Goal: Transaction & Acquisition: Book appointment/travel/reservation

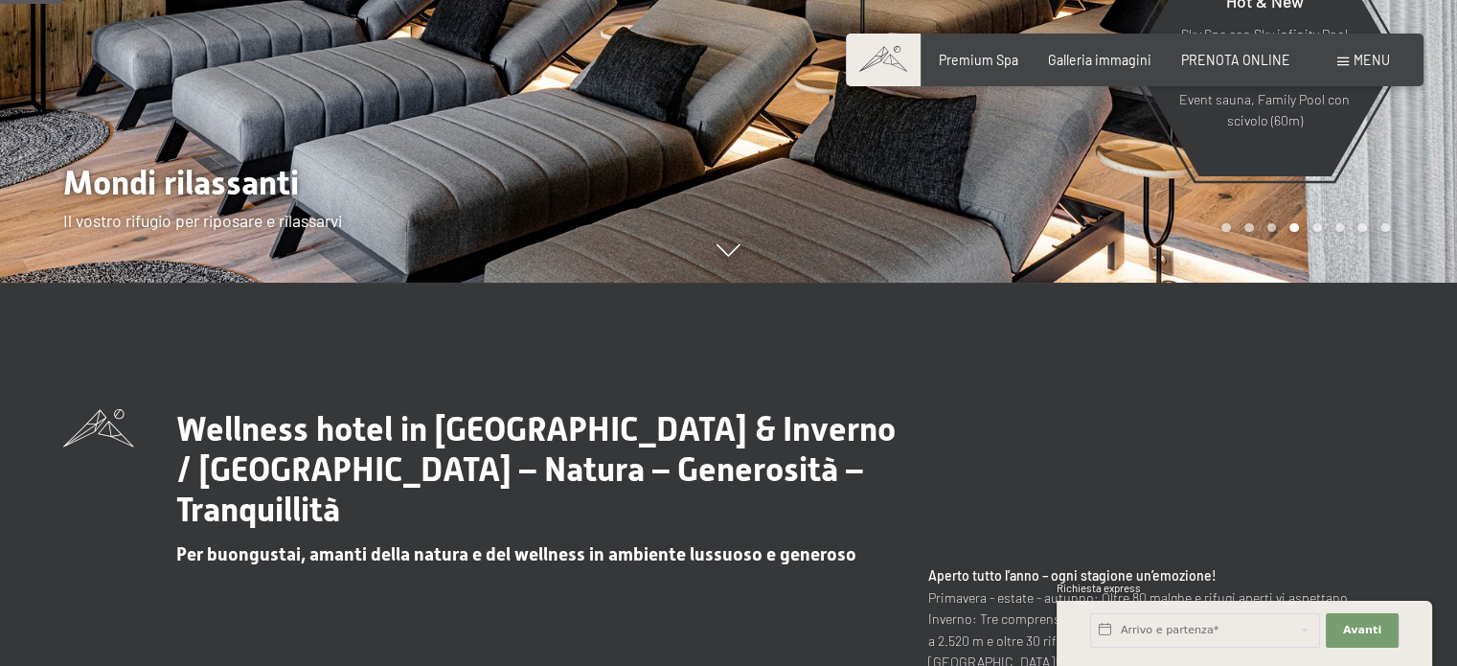
click at [1346, 59] on span at bounding box center [1342, 61] width 11 height 9
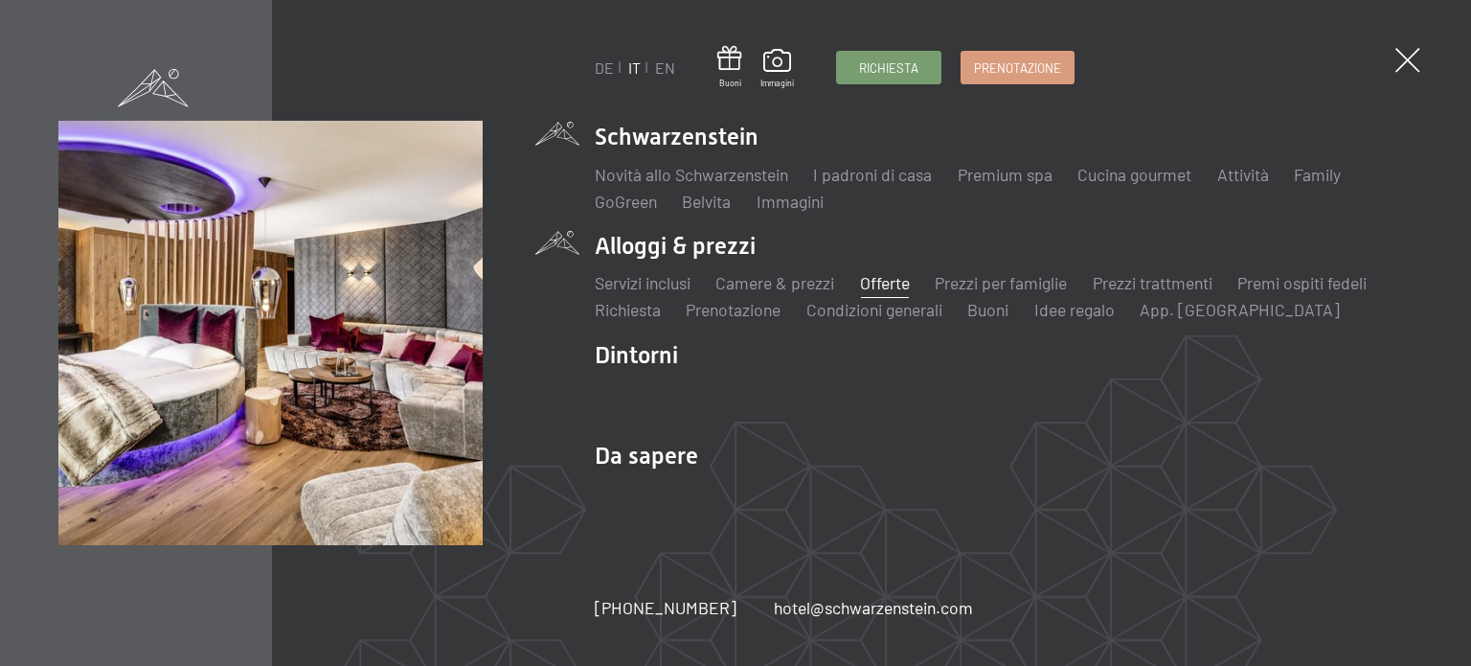
click at [893, 284] on link "Offerte" at bounding box center [885, 282] width 50 height 21
click at [888, 286] on link "Offerte" at bounding box center [885, 282] width 50 height 21
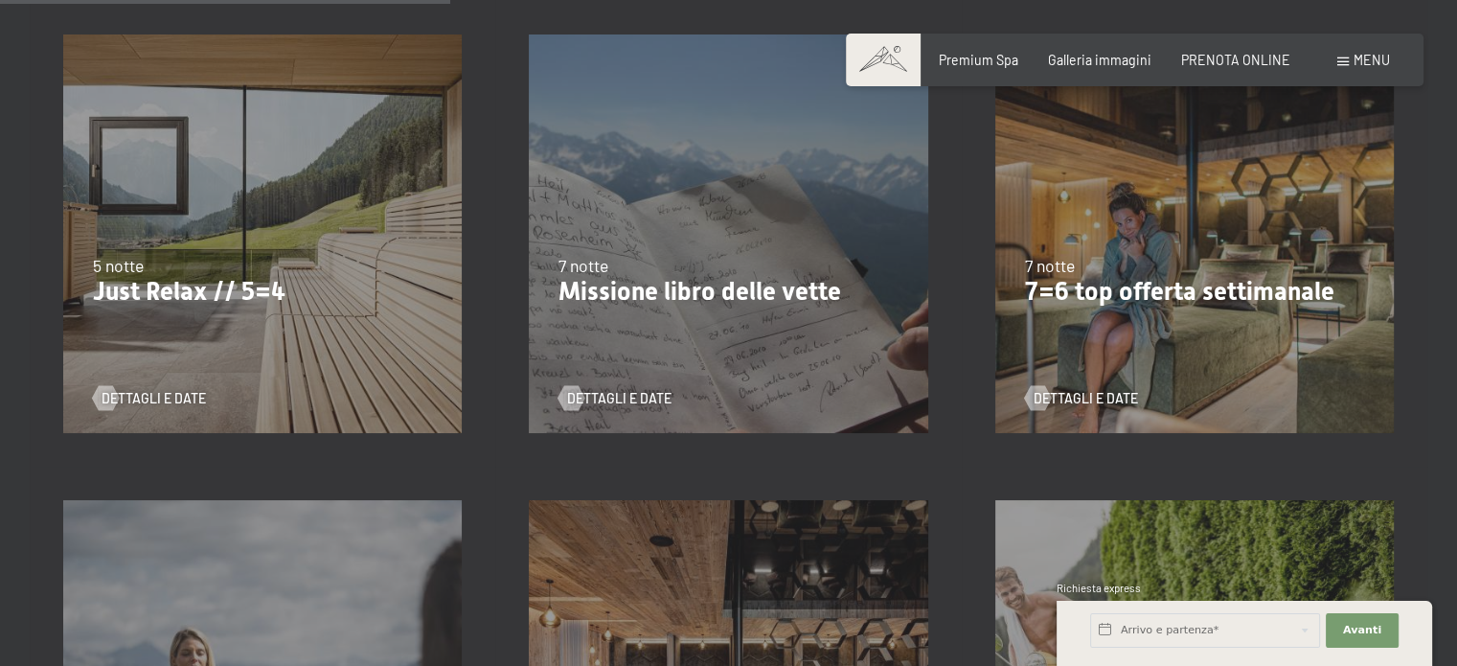
scroll to position [887, 0]
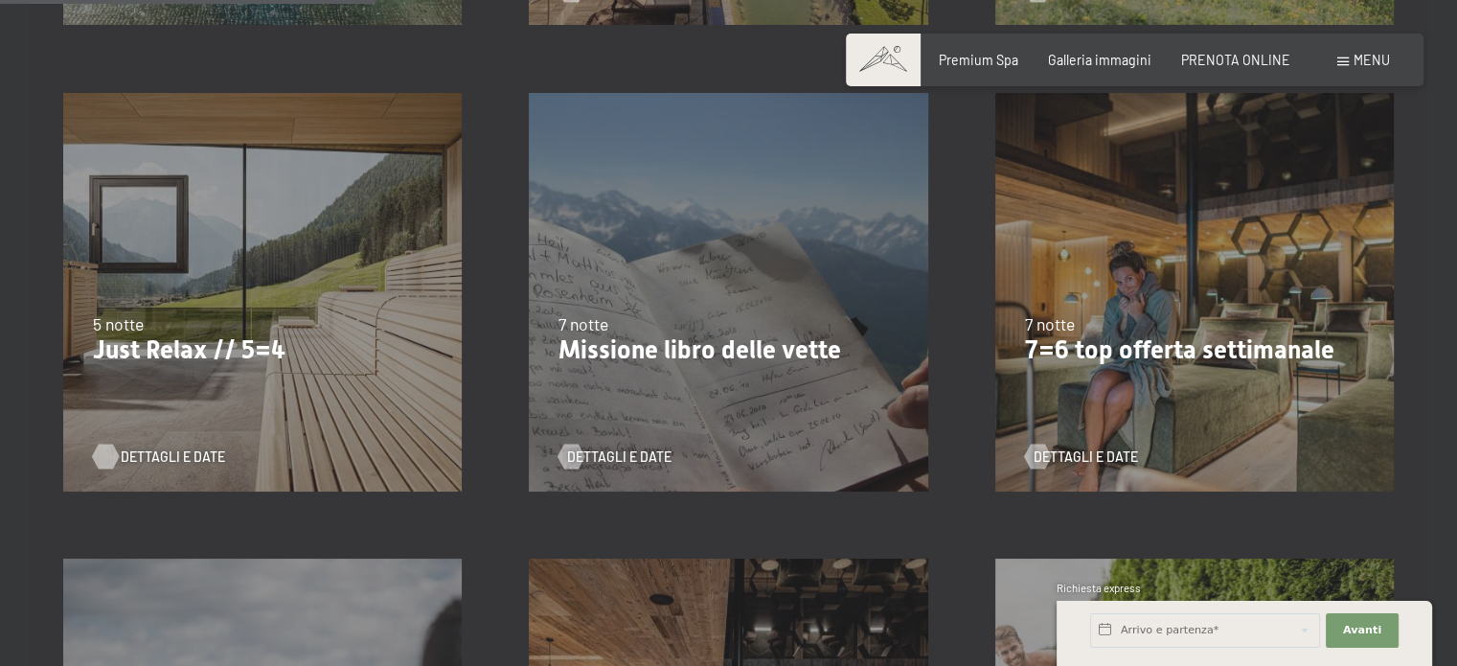
click at [156, 451] on span "Dettagli e Date" at bounding box center [173, 456] width 104 height 19
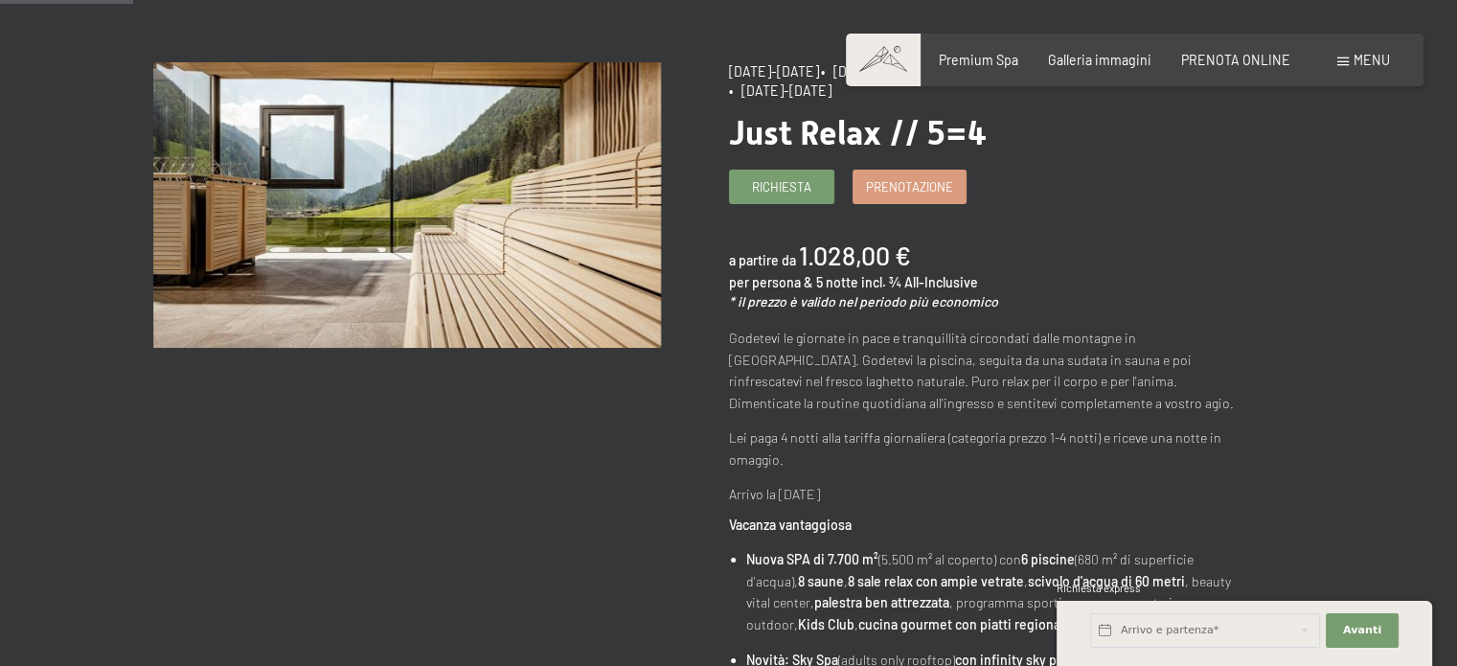
scroll to position [192, 0]
click at [916, 183] on span "Prenotazione" at bounding box center [909, 182] width 87 height 17
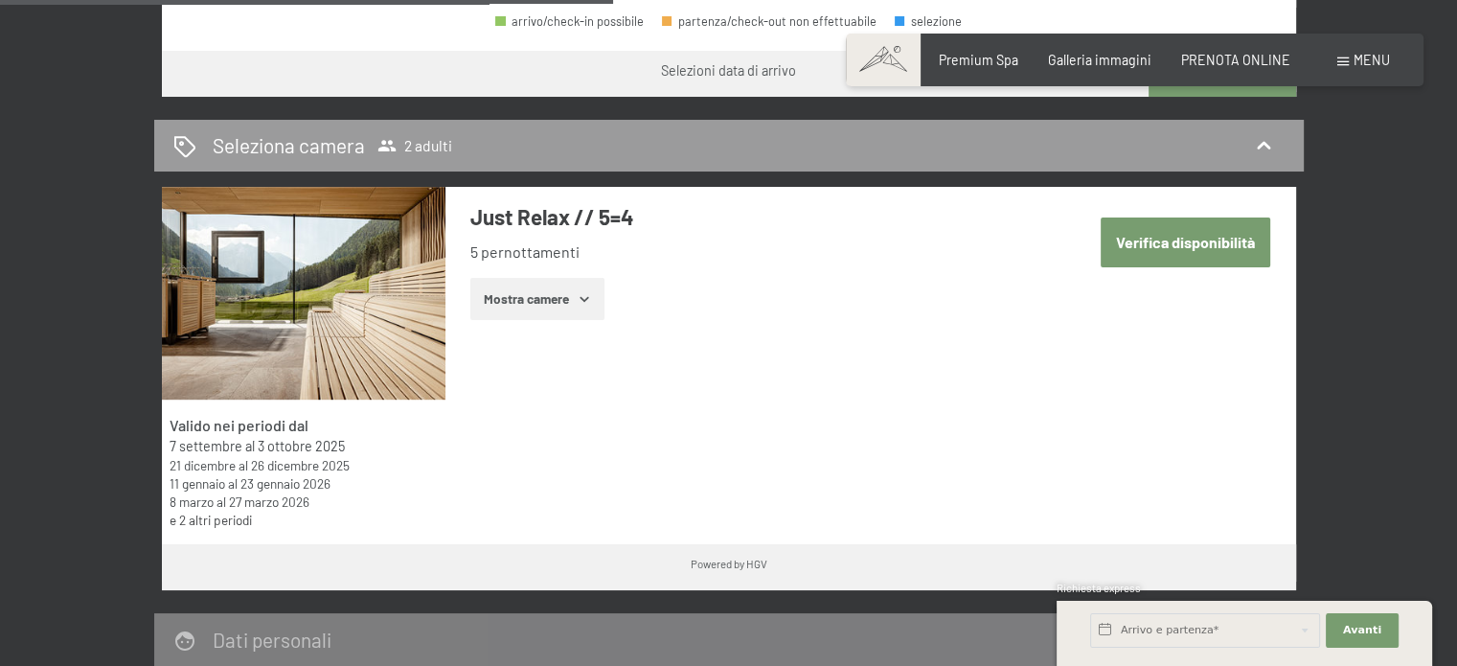
scroll to position [979, 0]
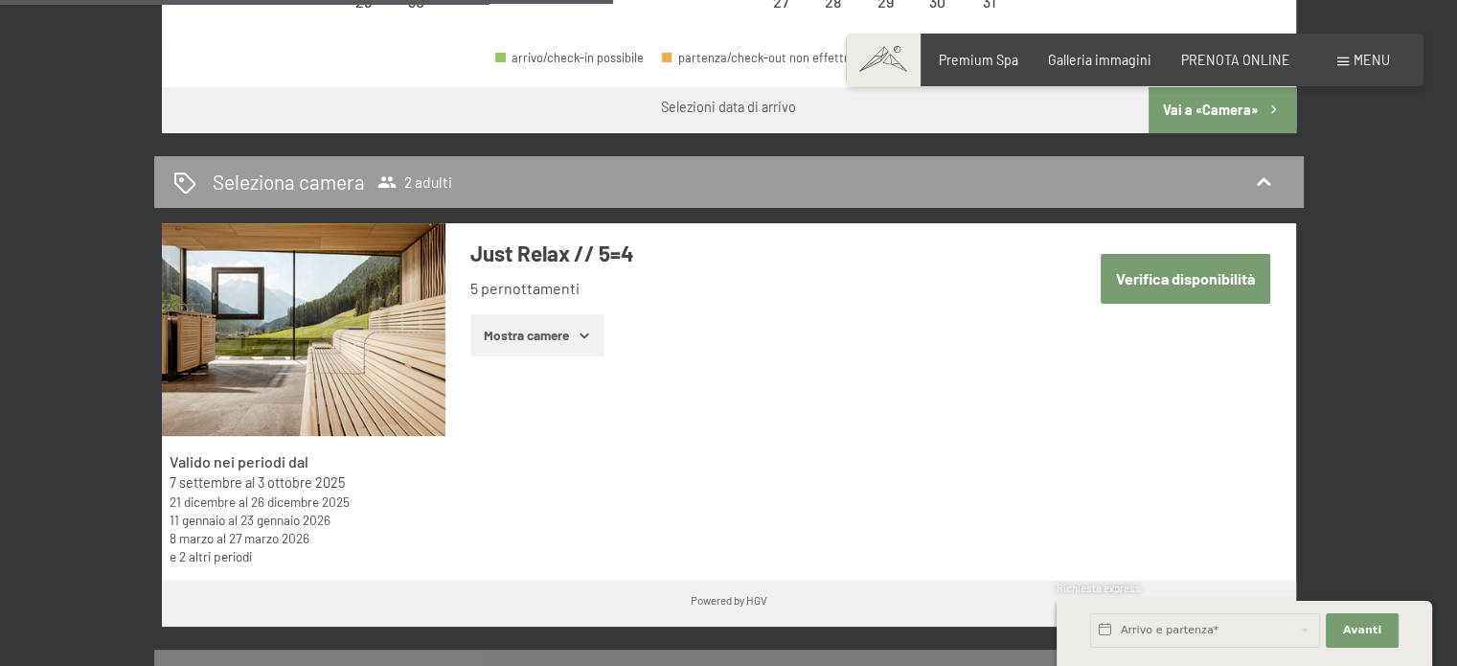
click at [1153, 281] on button "Verifica disponibilità" at bounding box center [1186, 278] width 170 height 49
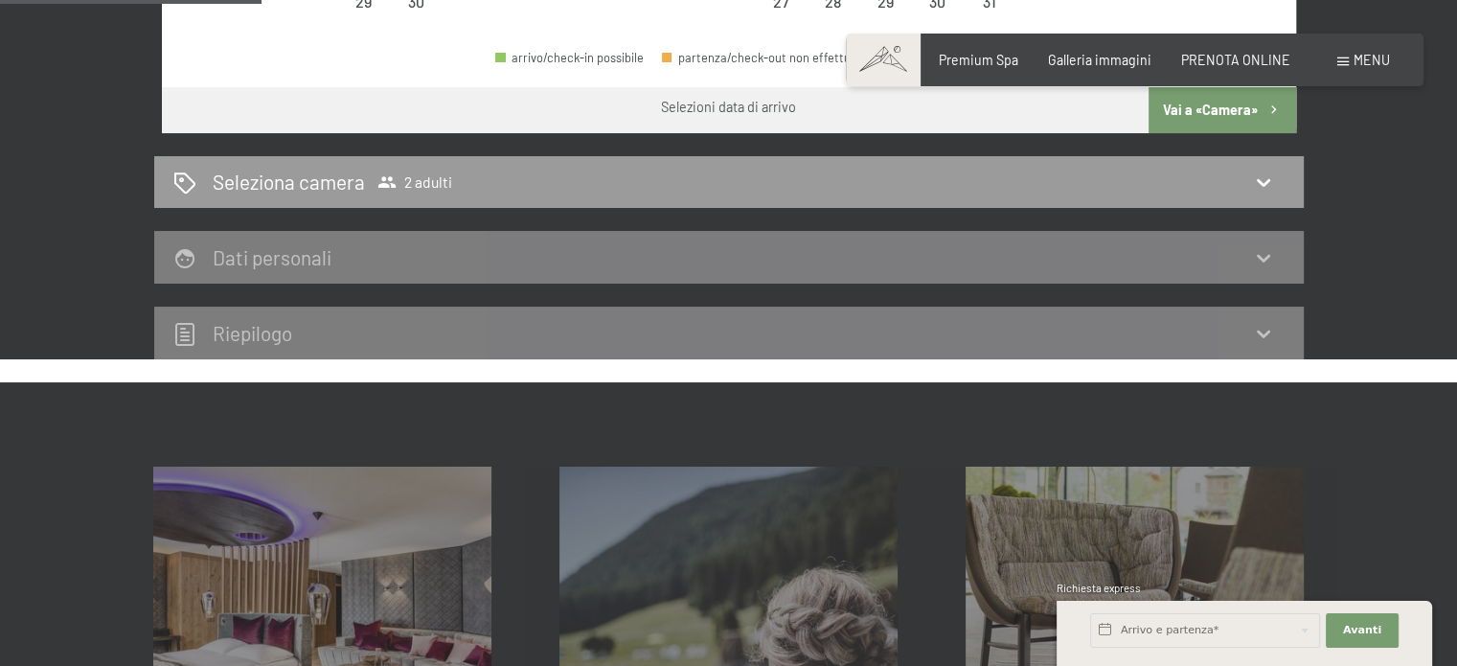
scroll to position [415, 0]
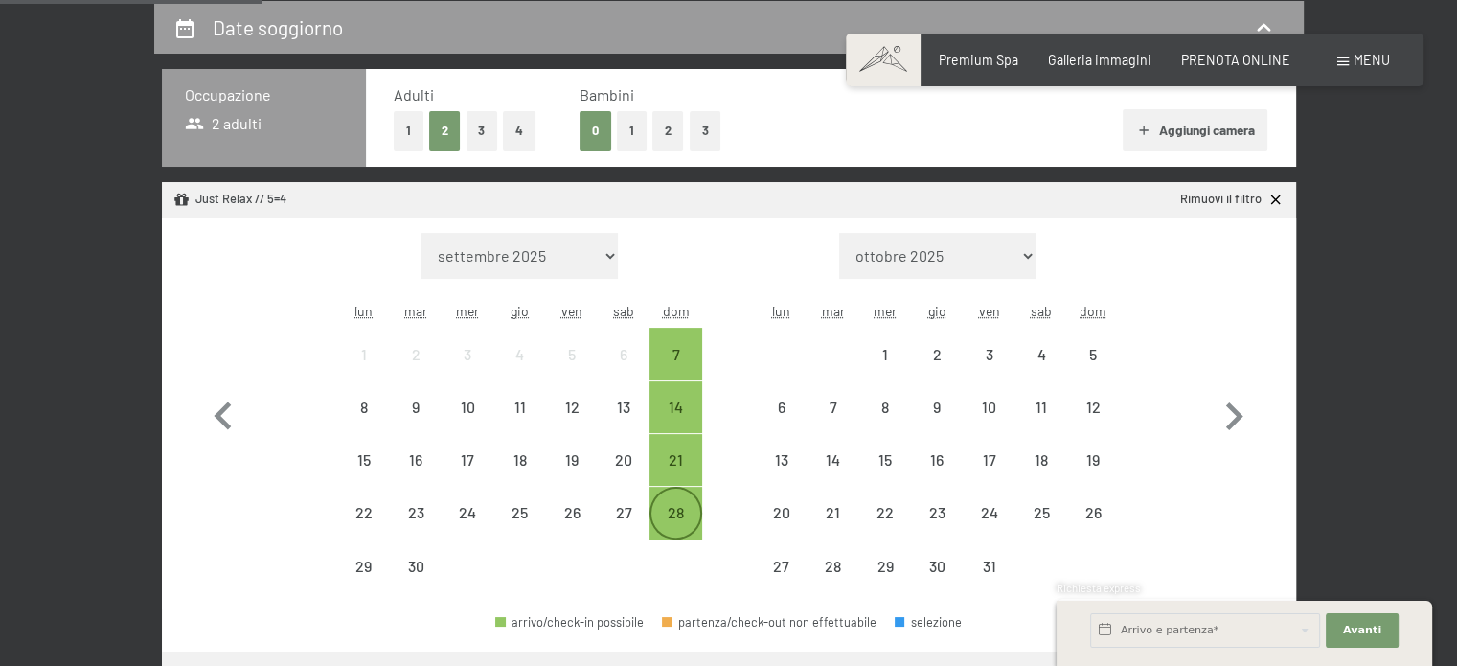
click at [676, 514] on div "28" at bounding box center [675, 529] width 48 height 48
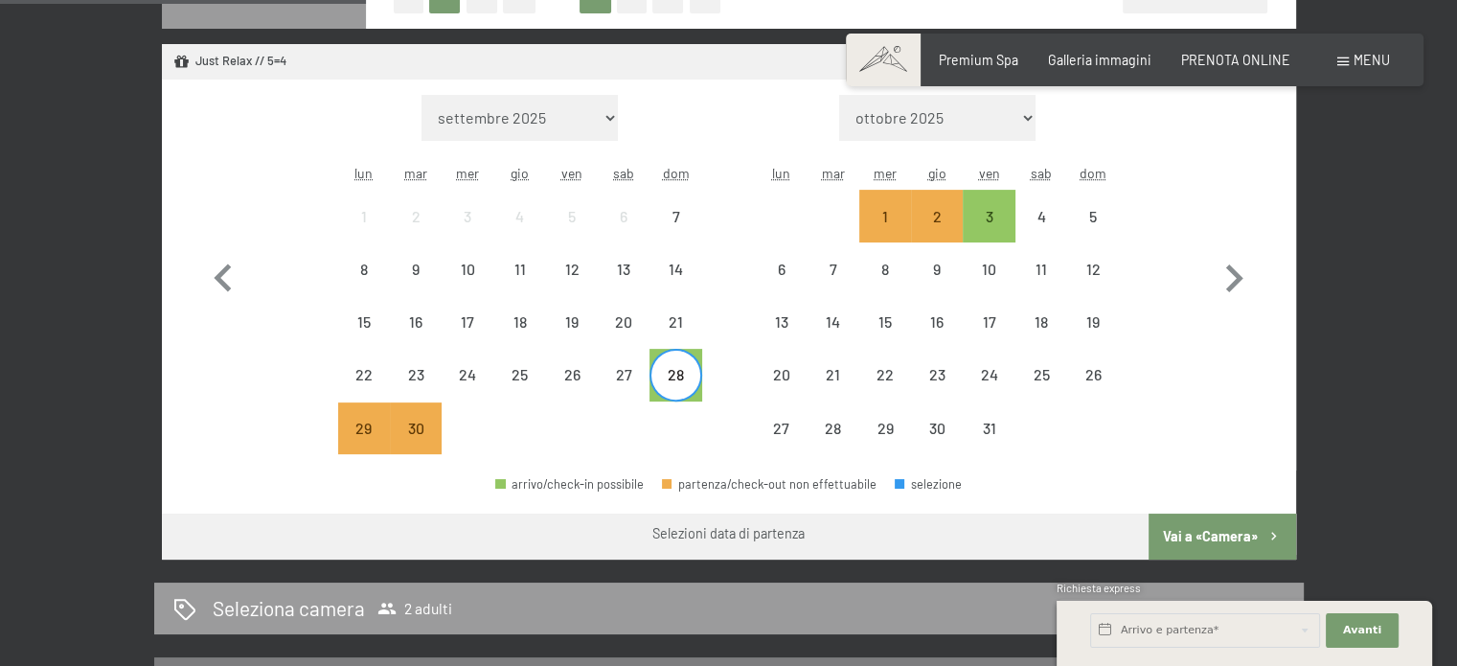
scroll to position [702, 0]
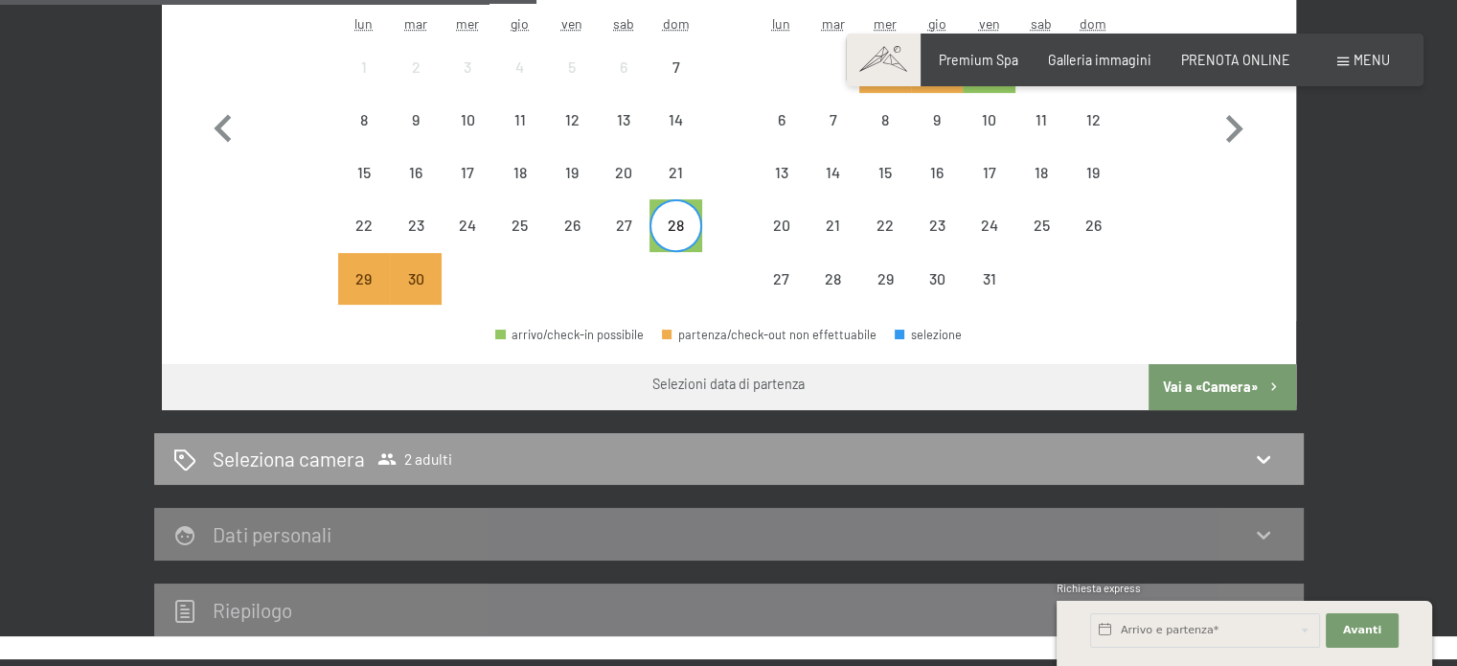
click at [1237, 387] on button "Vai a «Camera»" at bounding box center [1221, 387] width 147 height 46
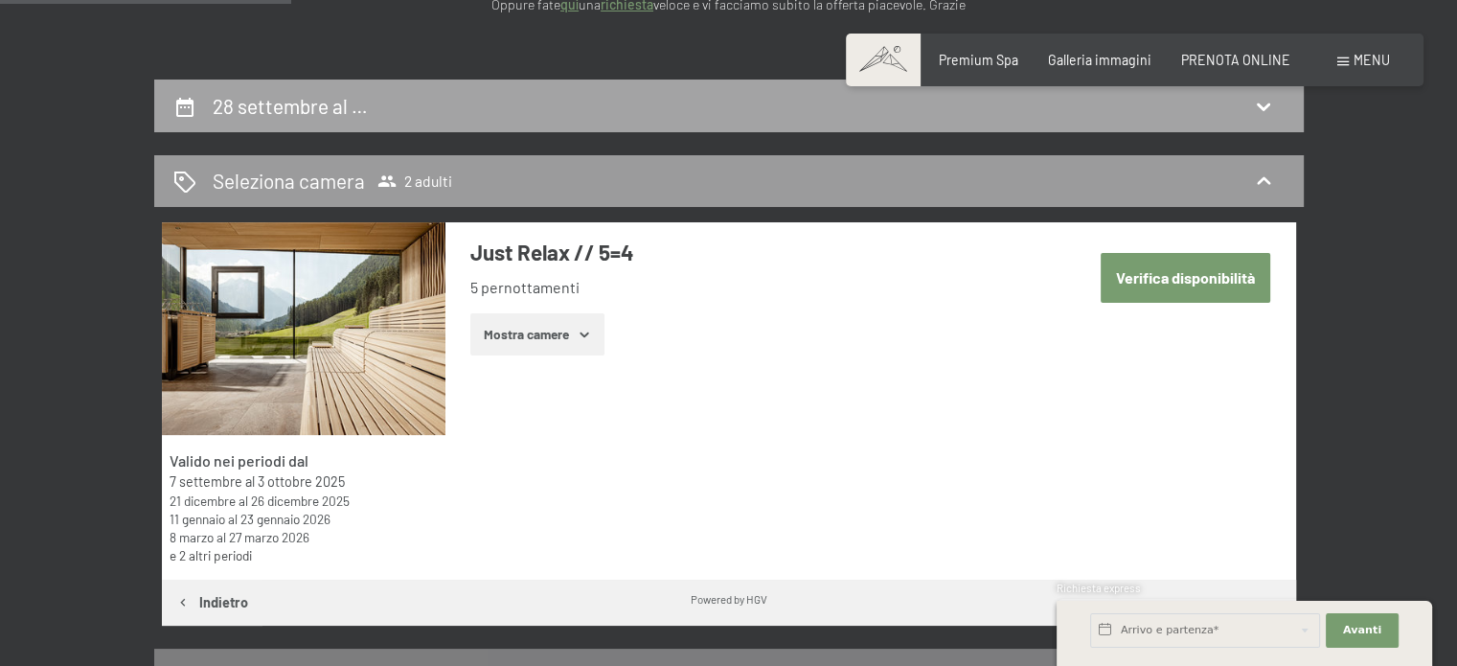
scroll to position [127, 0]
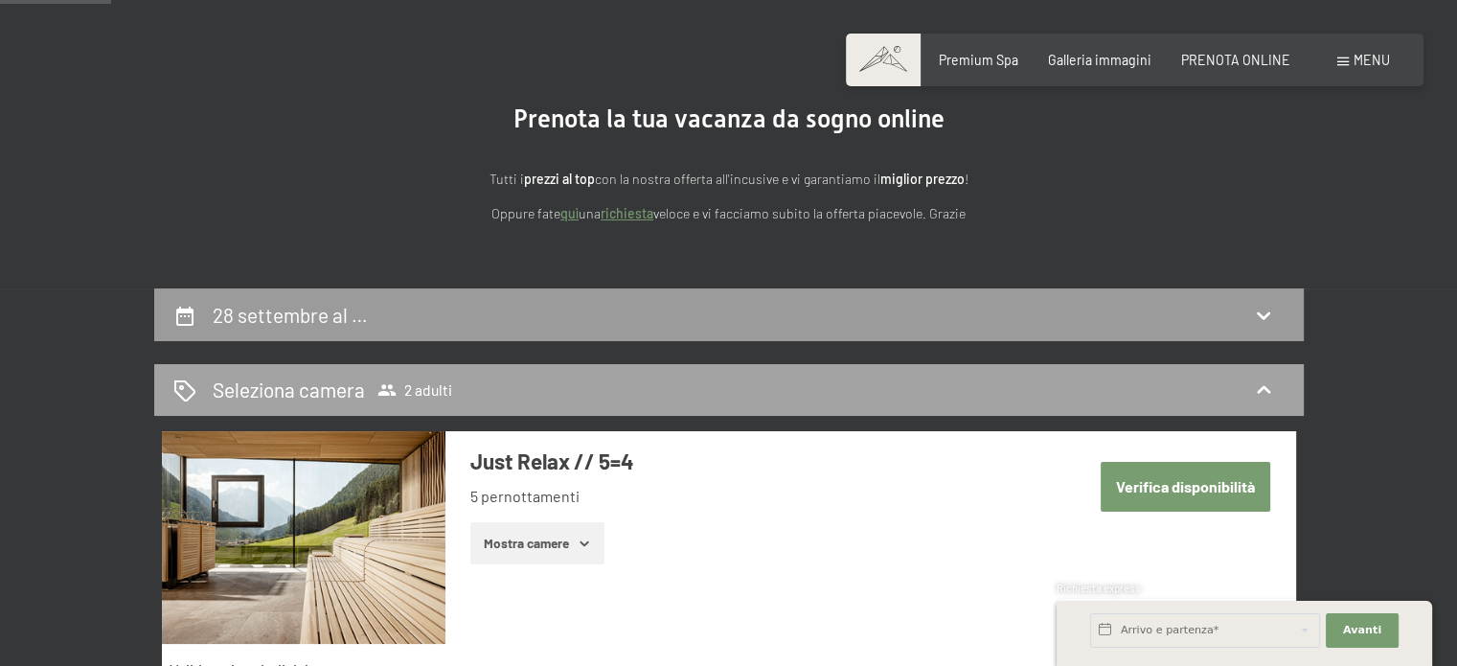
click at [1264, 385] on icon at bounding box center [1263, 389] width 23 height 23
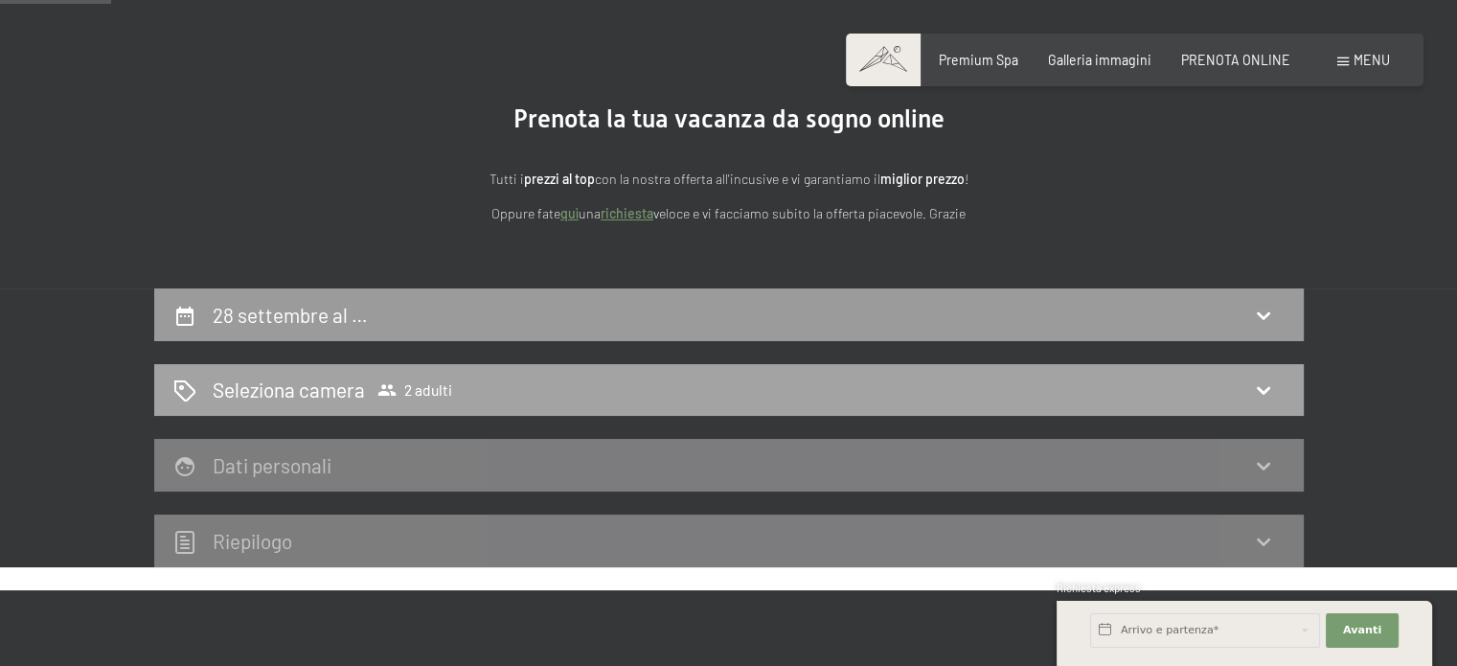
click at [1264, 385] on icon at bounding box center [1263, 389] width 23 height 23
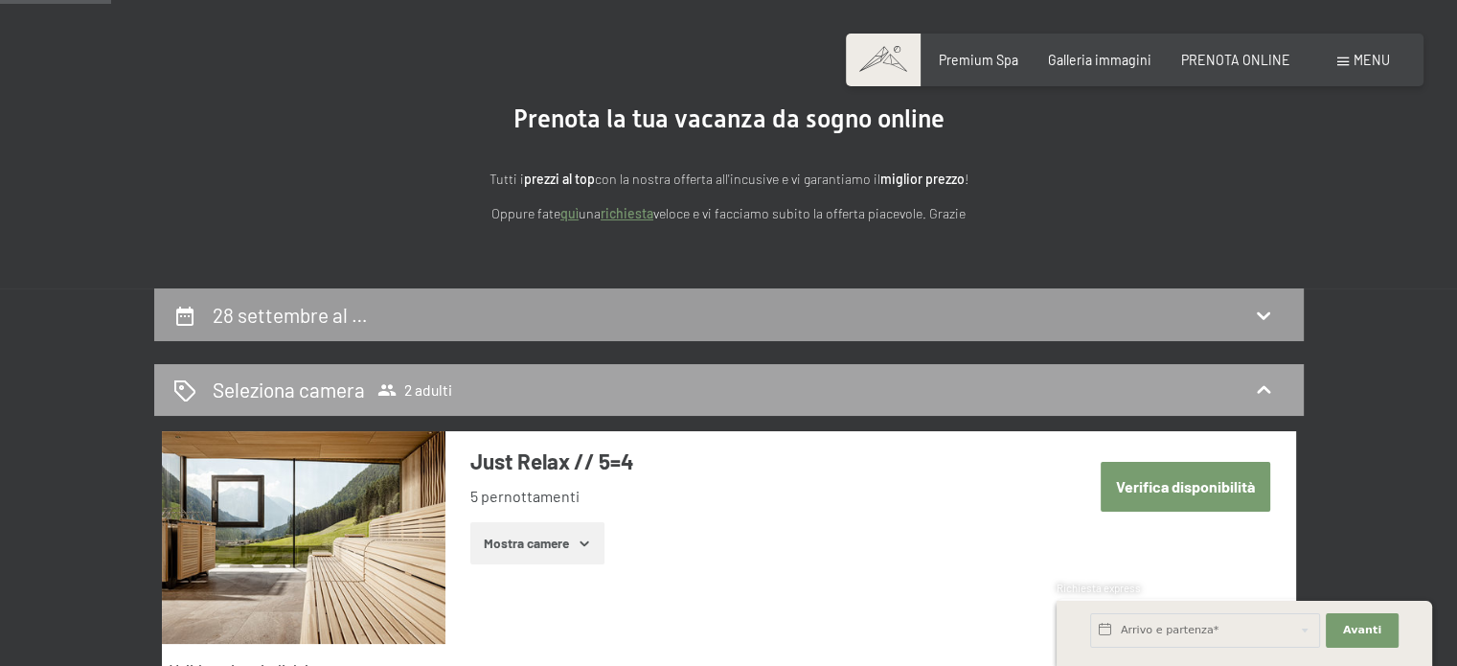
click at [421, 386] on span "2 adulti" at bounding box center [414, 389] width 75 height 19
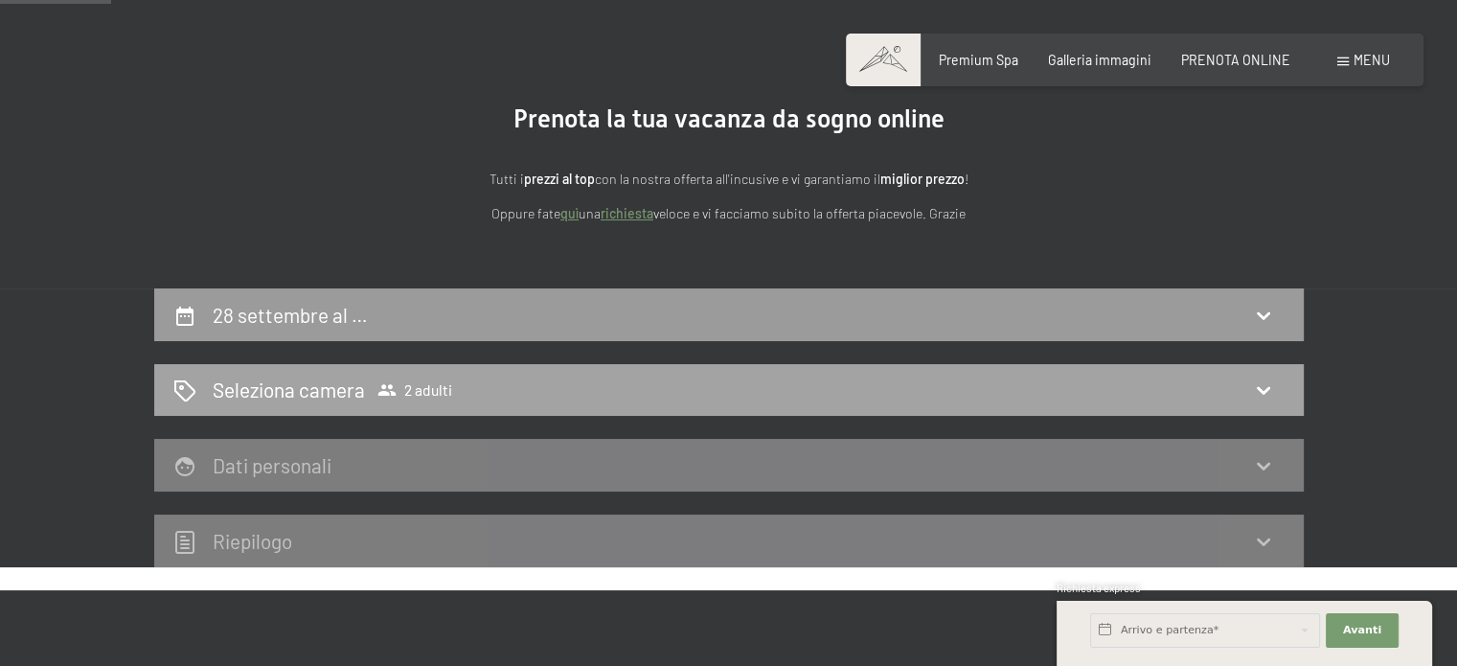
click at [423, 389] on span "2 adulti" at bounding box center [414, 389] width 75 height 19
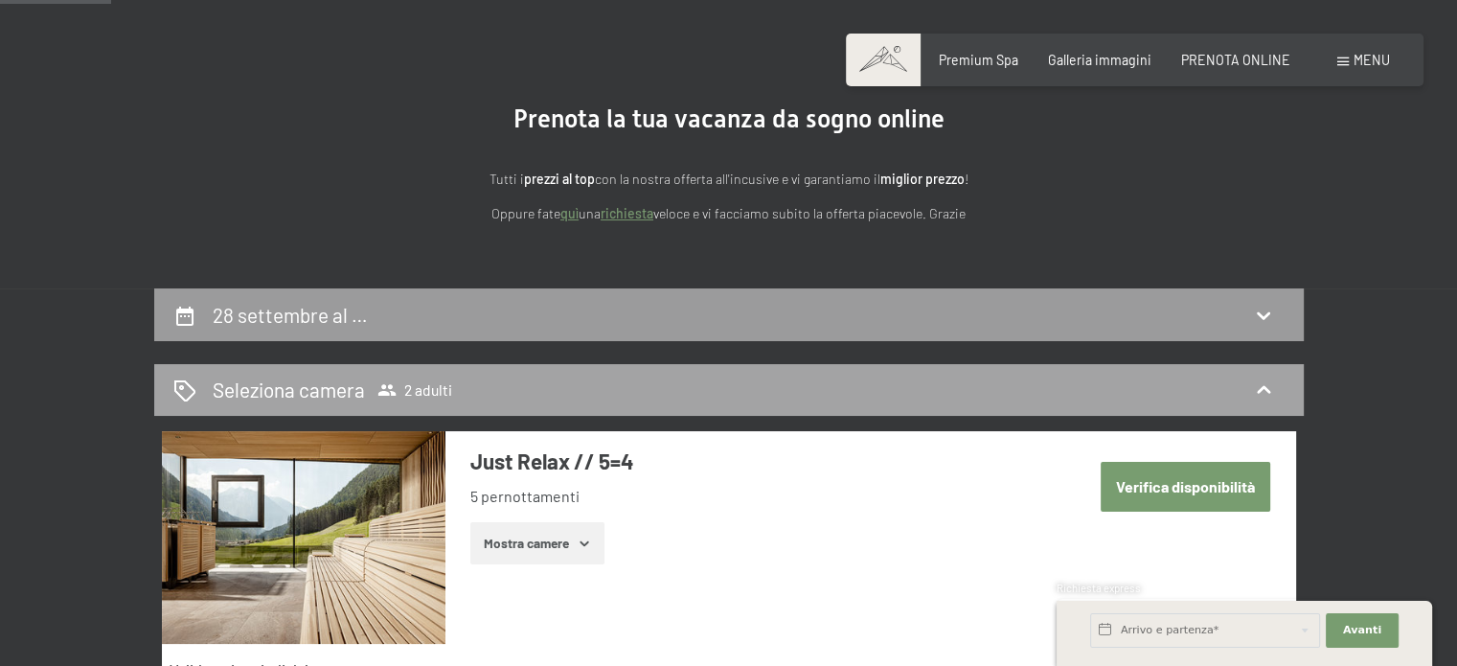
click at [272, 386] on h2 "Seleziona camera" at bounding box center [289, 389] width 152 height 28
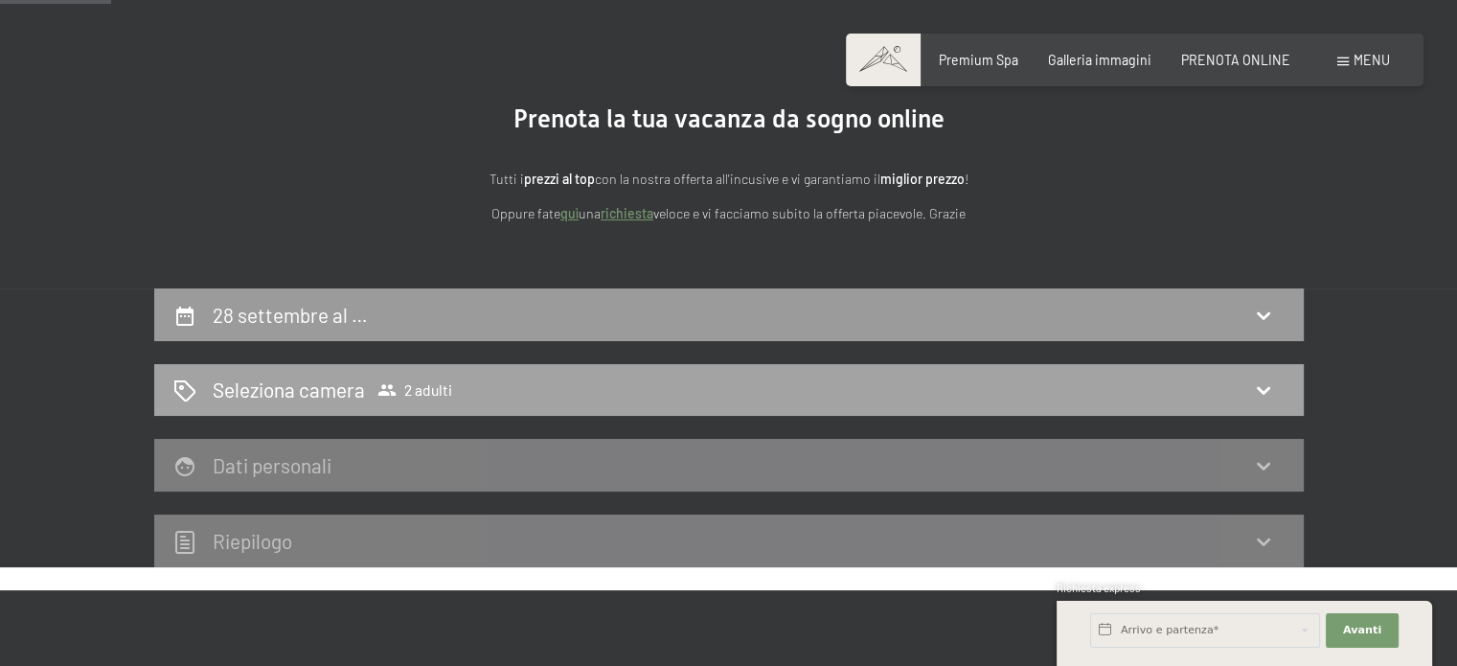
click at [177, 383] on icon at bounding box center [184, 390] width 23 height 23
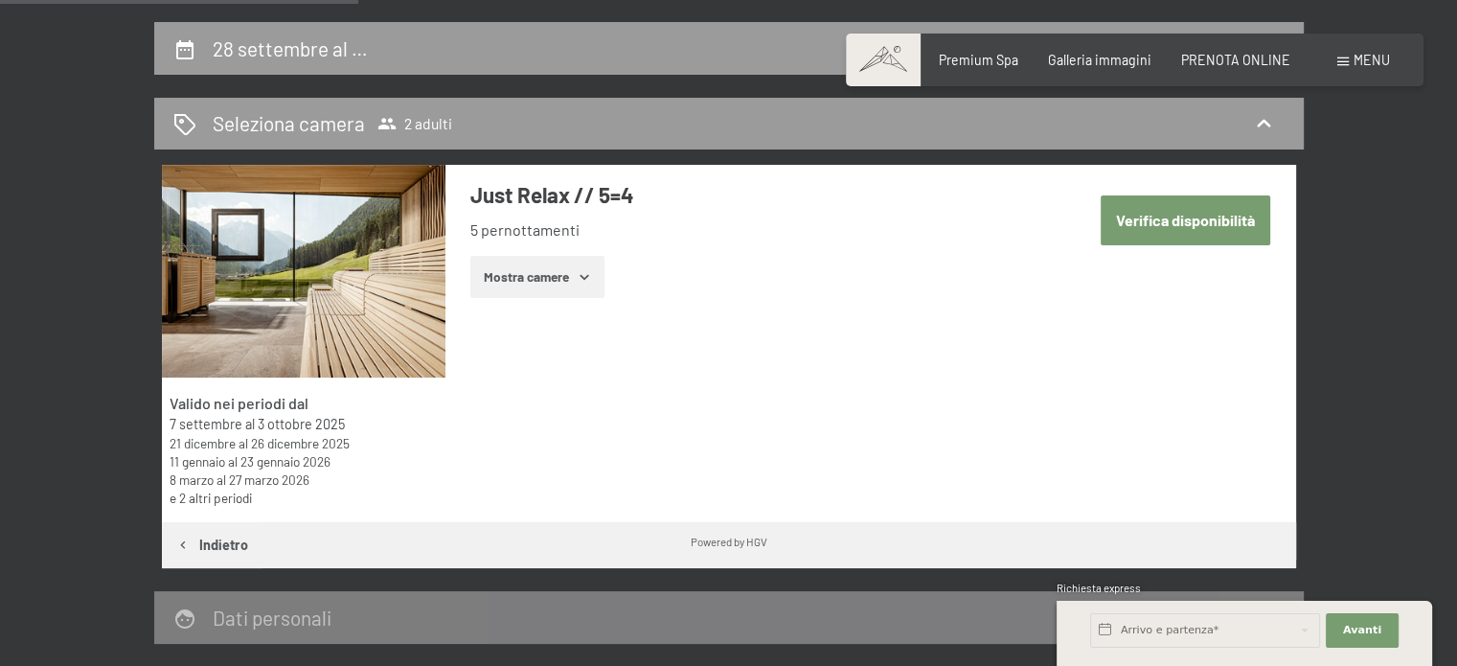
scroll to position [415, 0]
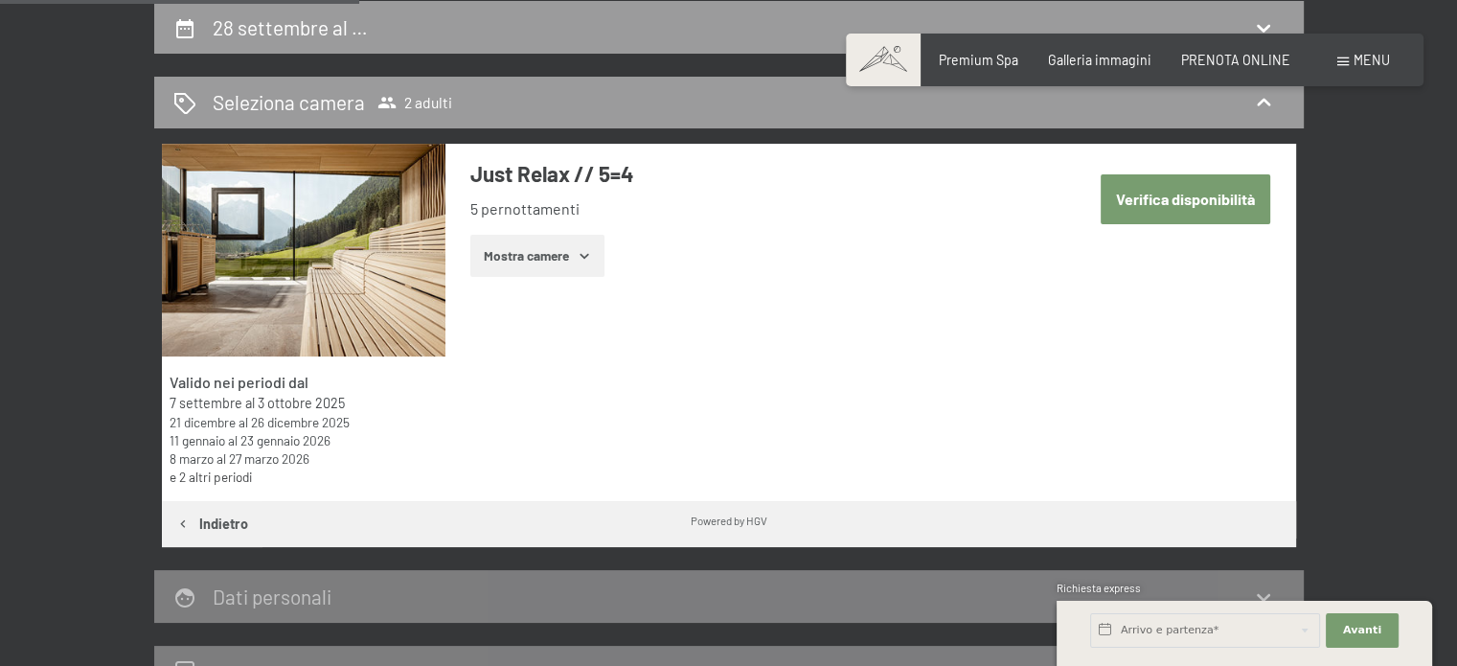
click at [1169, 197] on button "Verifica disponibilità" at bounding box center [1186, 198] width 170 height 49
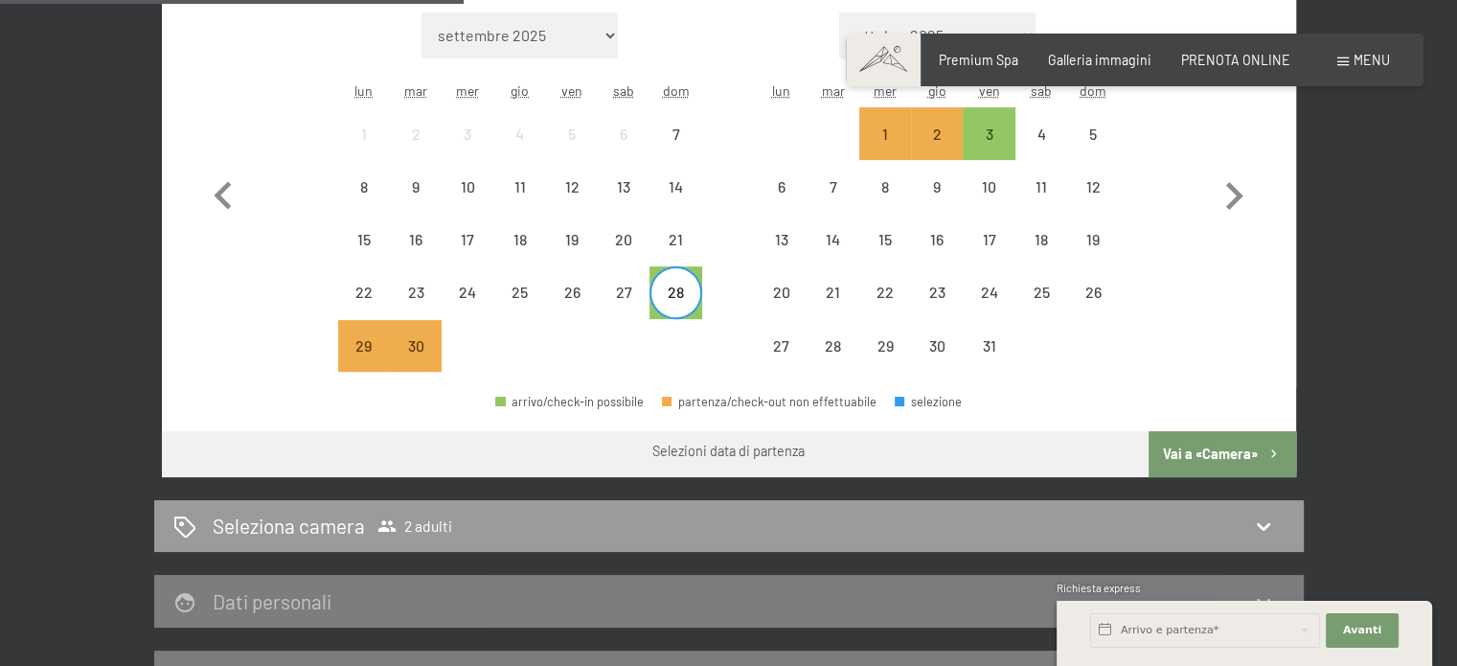
scroll to position [606, 0]
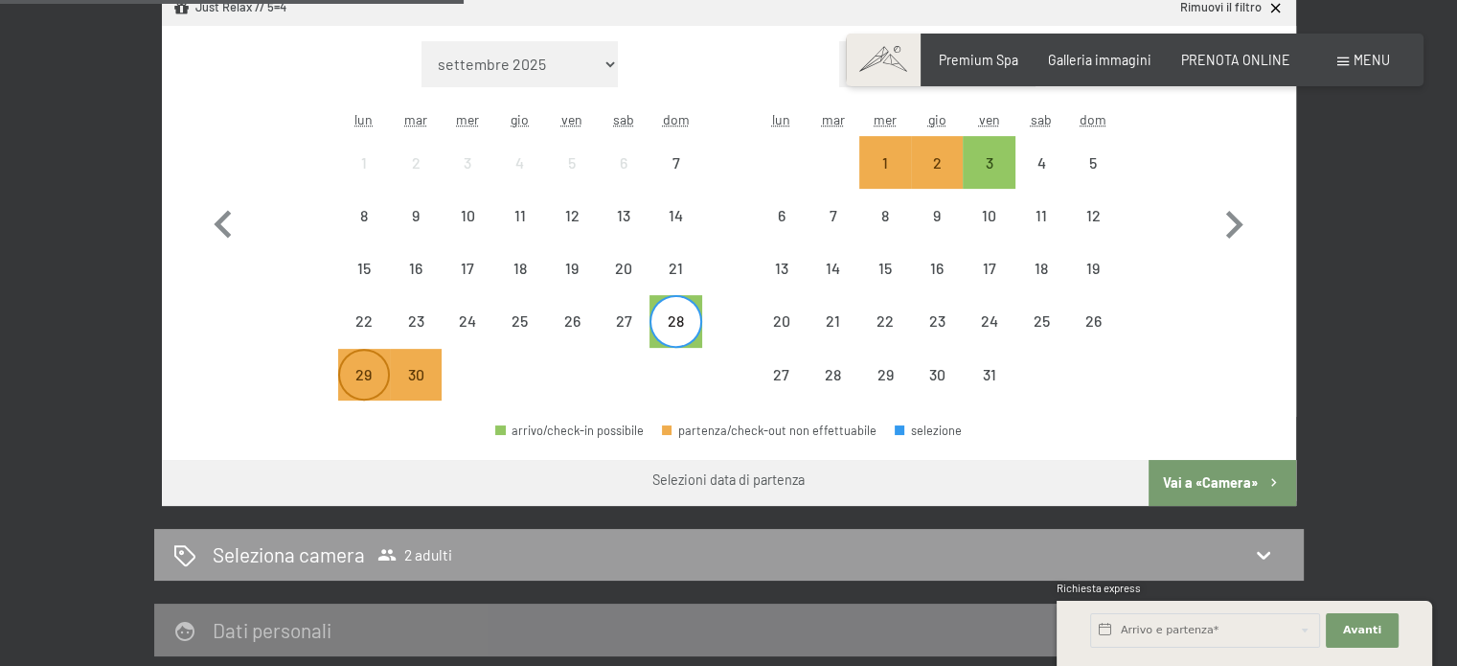
click at [364, 378] on div "29" at bounding box center [364, 391] width 48 height 48
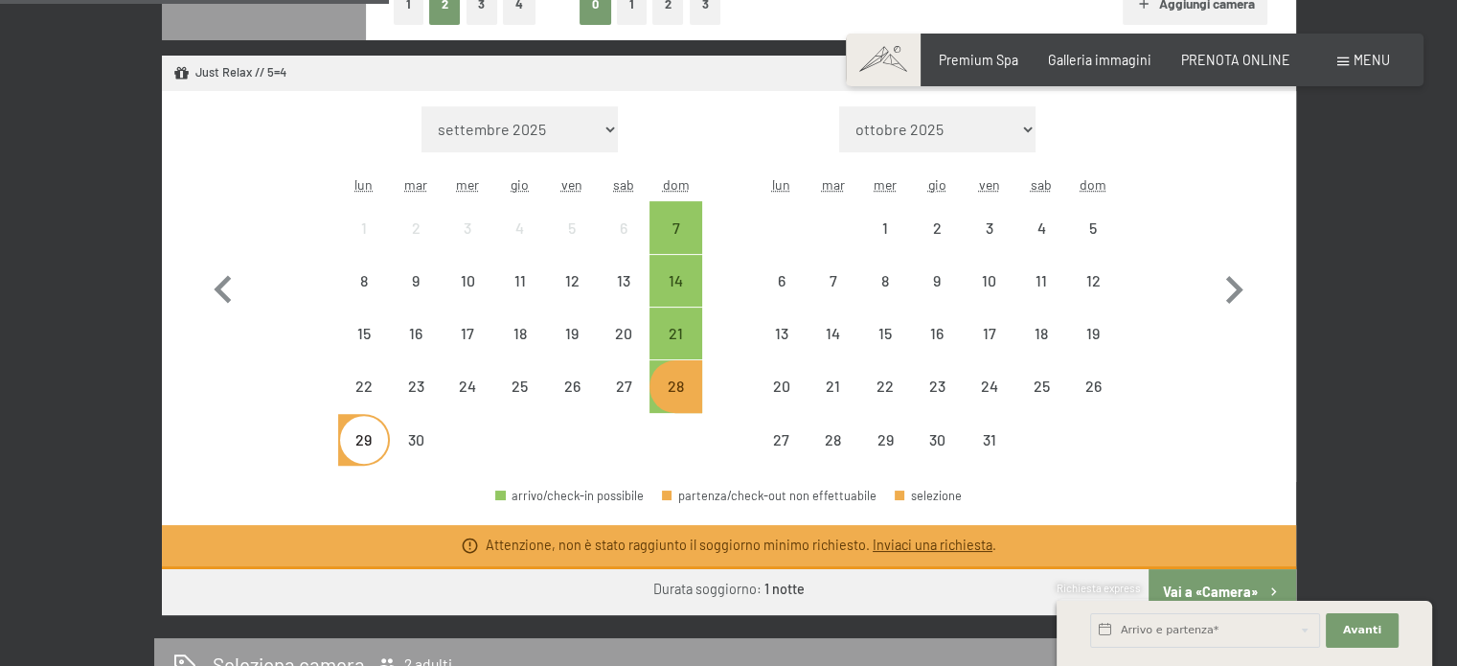
scroll to position [511, 0]
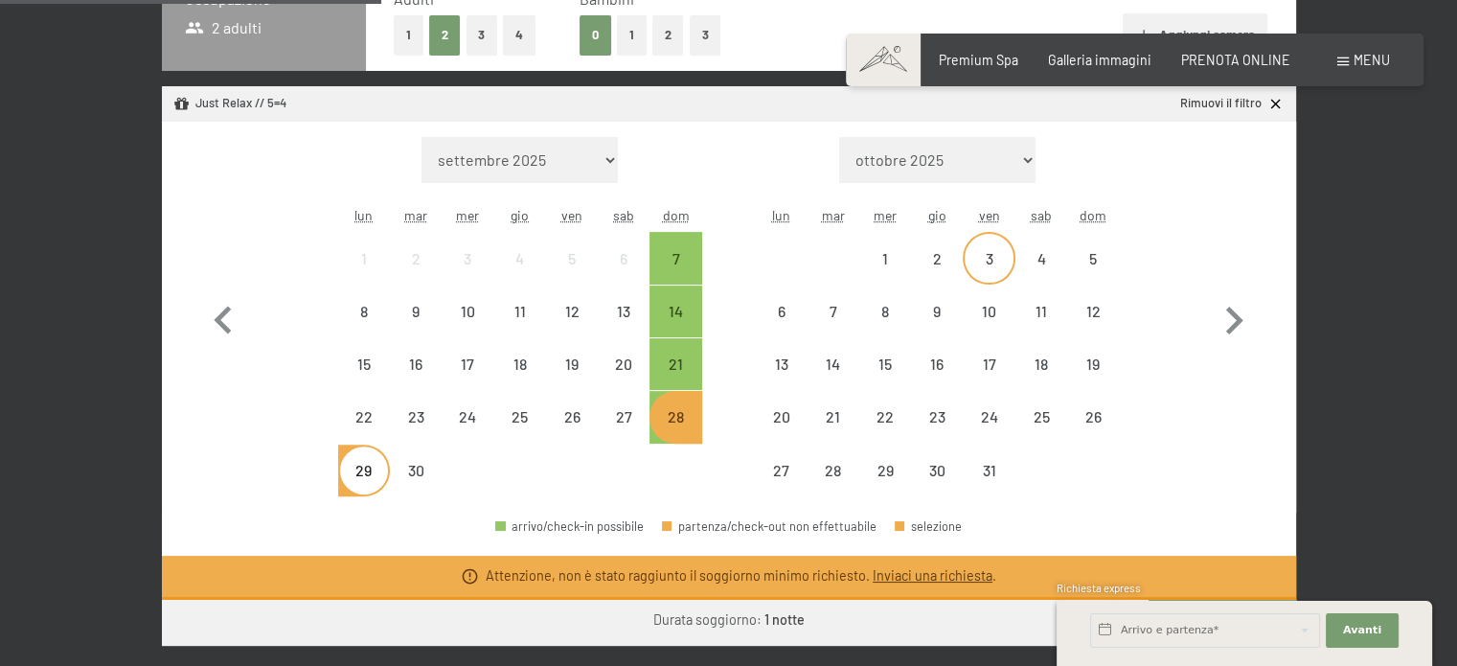
click at [992, 257] on div "3" at bounding box center [989, 275] width 48 height 48
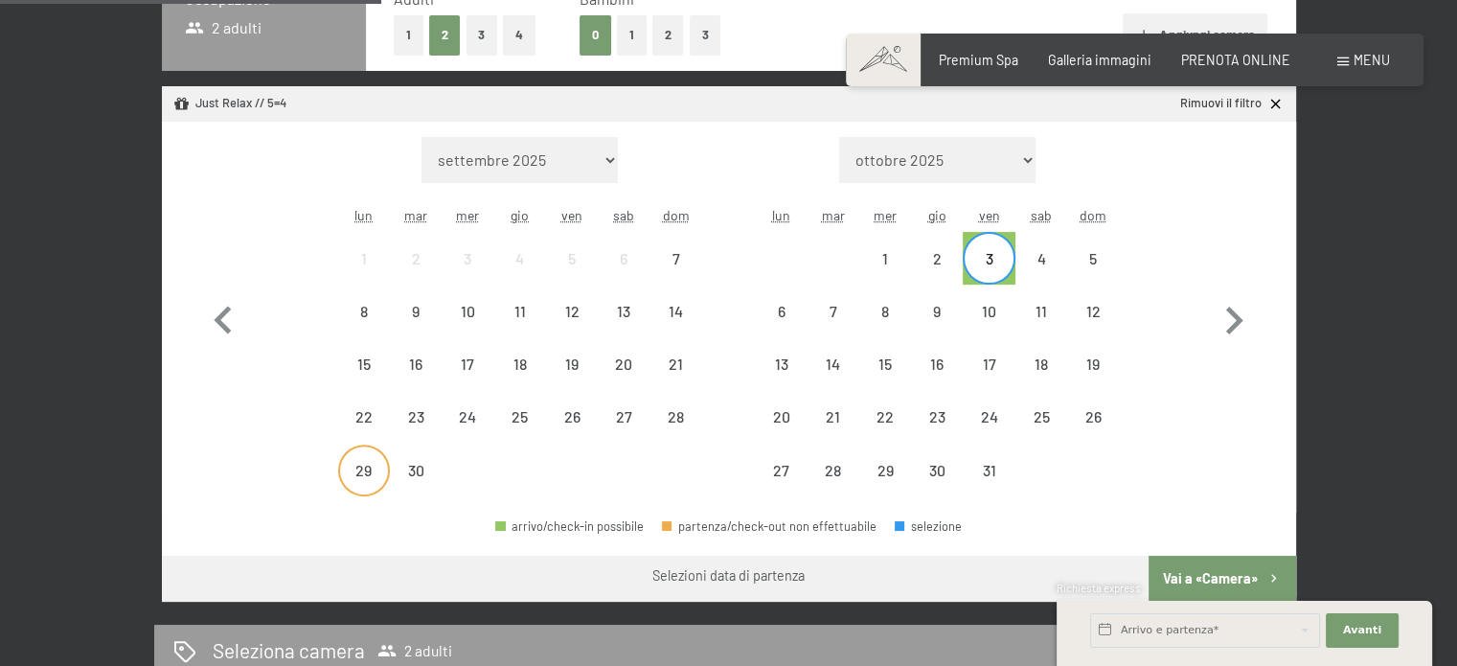
click at [365, 470] on div "29" at bounding box center [364, 487] width 48 height 48
click at [410, 474] on div "30" at bounding box center [416, 487] width 48 height 48
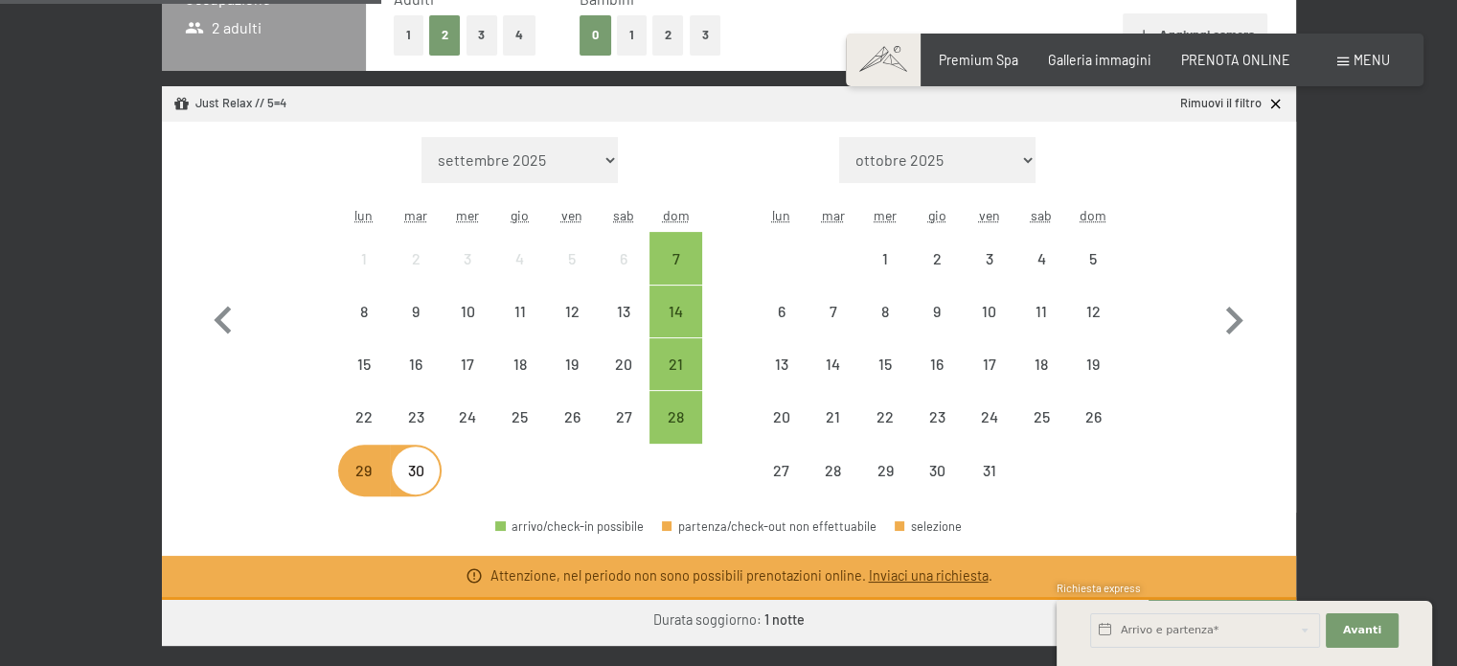
click at [356, 473] on div "29" at bounding box center [364, 487] width 48 height 48
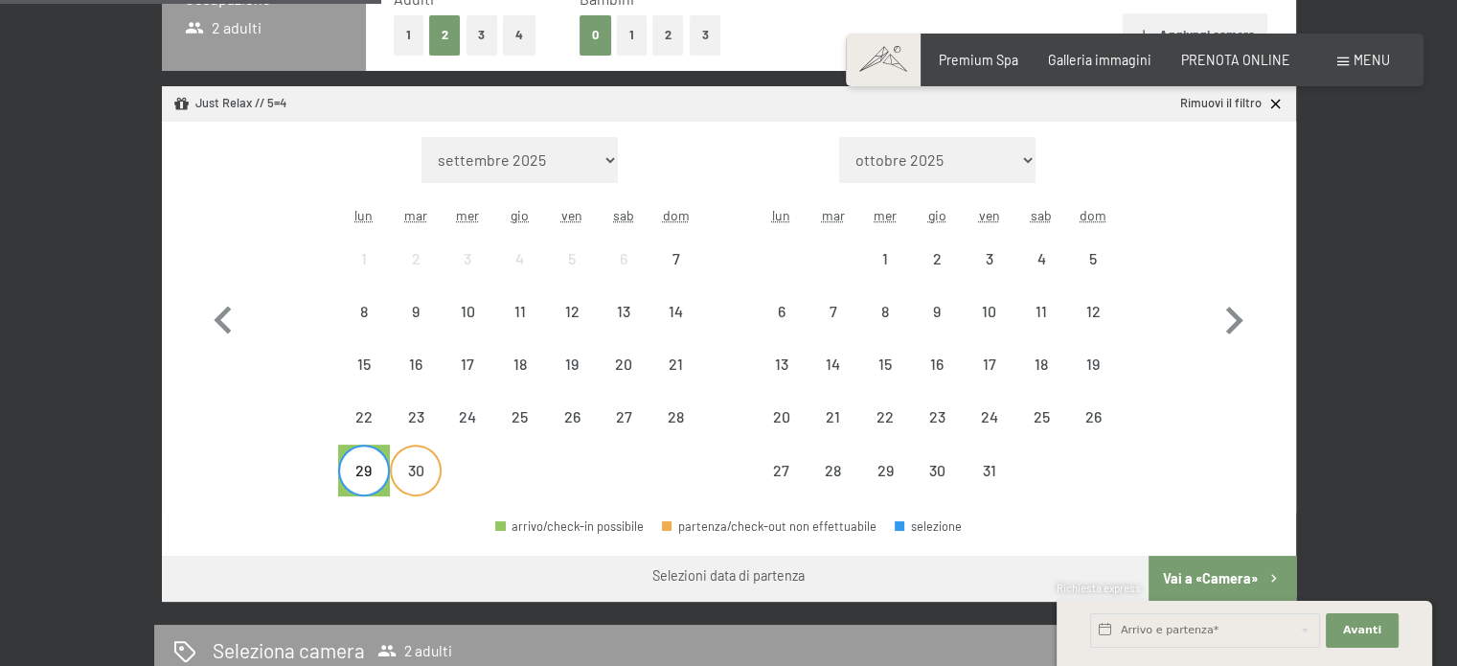
click at [403, 480] on div "30" at bounding box center [416, 487] width 48 height 48
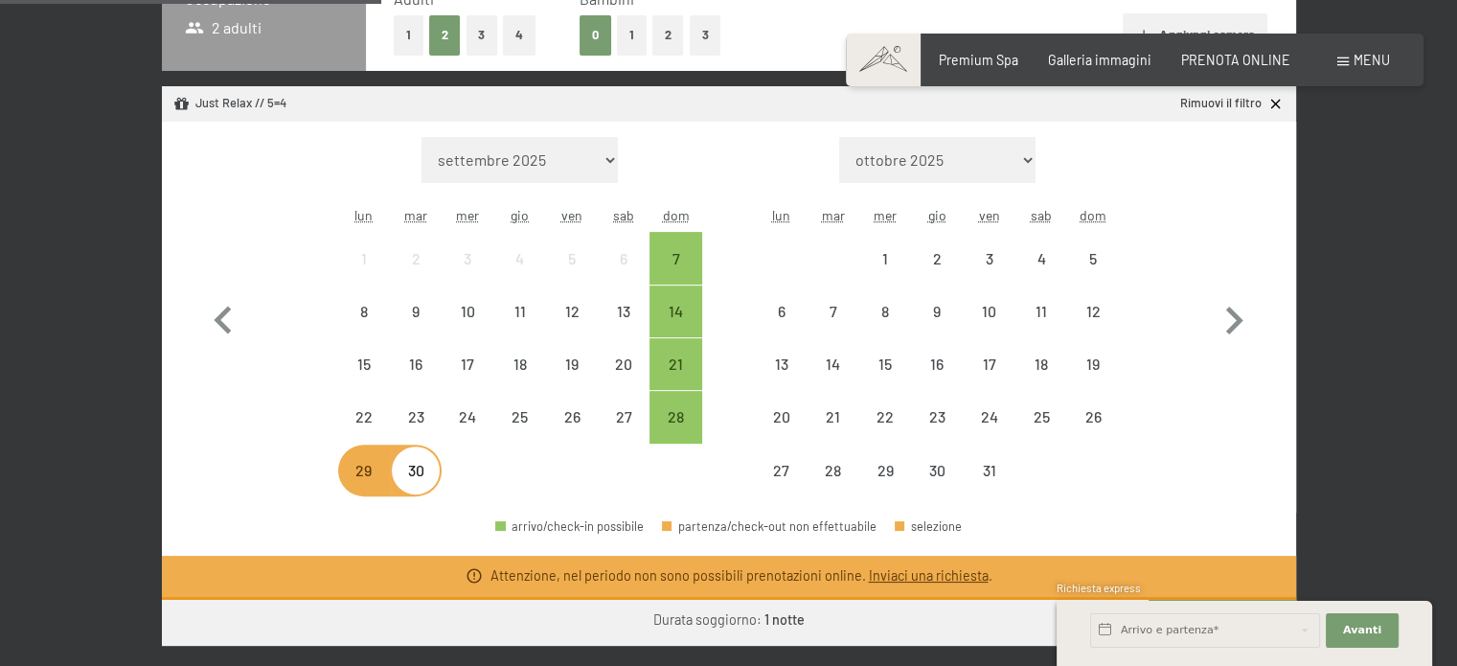
click at [377, 476] on div "29" at bounding box center [364, 487] width 48 height 48
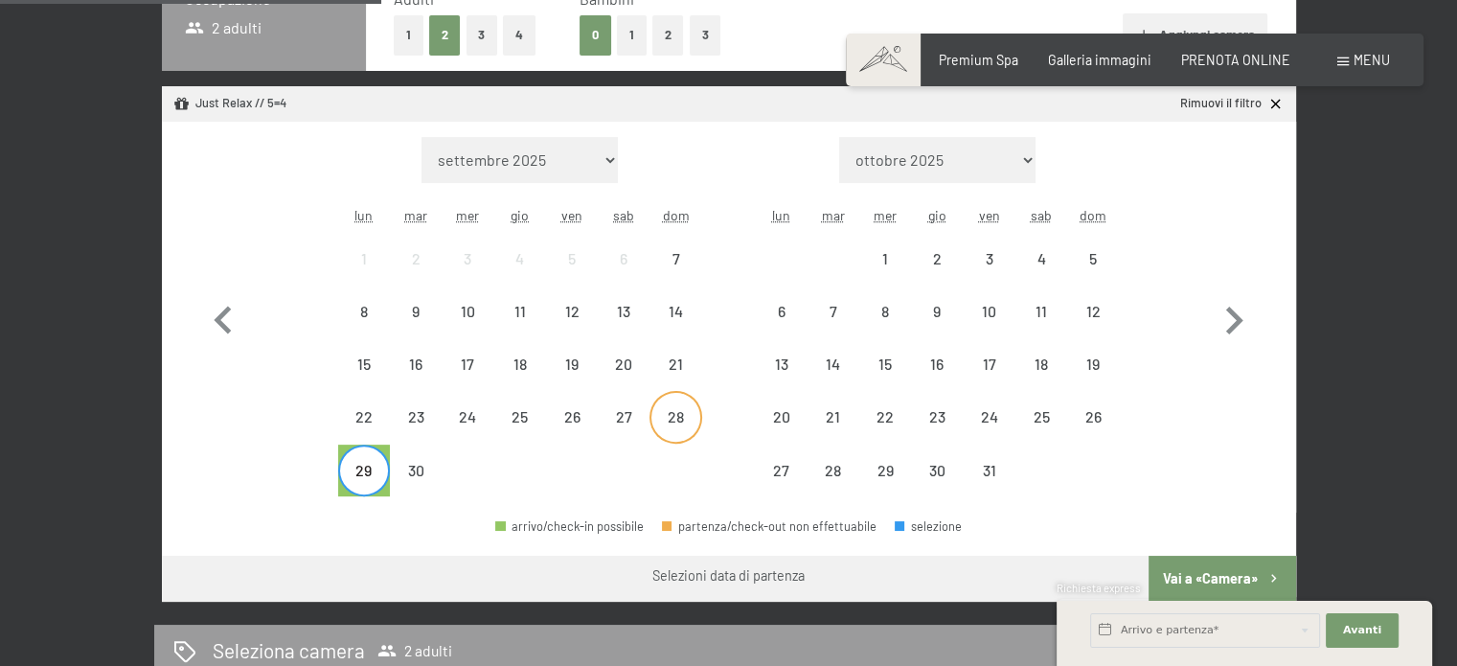
click at [680, 417] on div "28" at bounding box center [675, 433] width 48 height 48
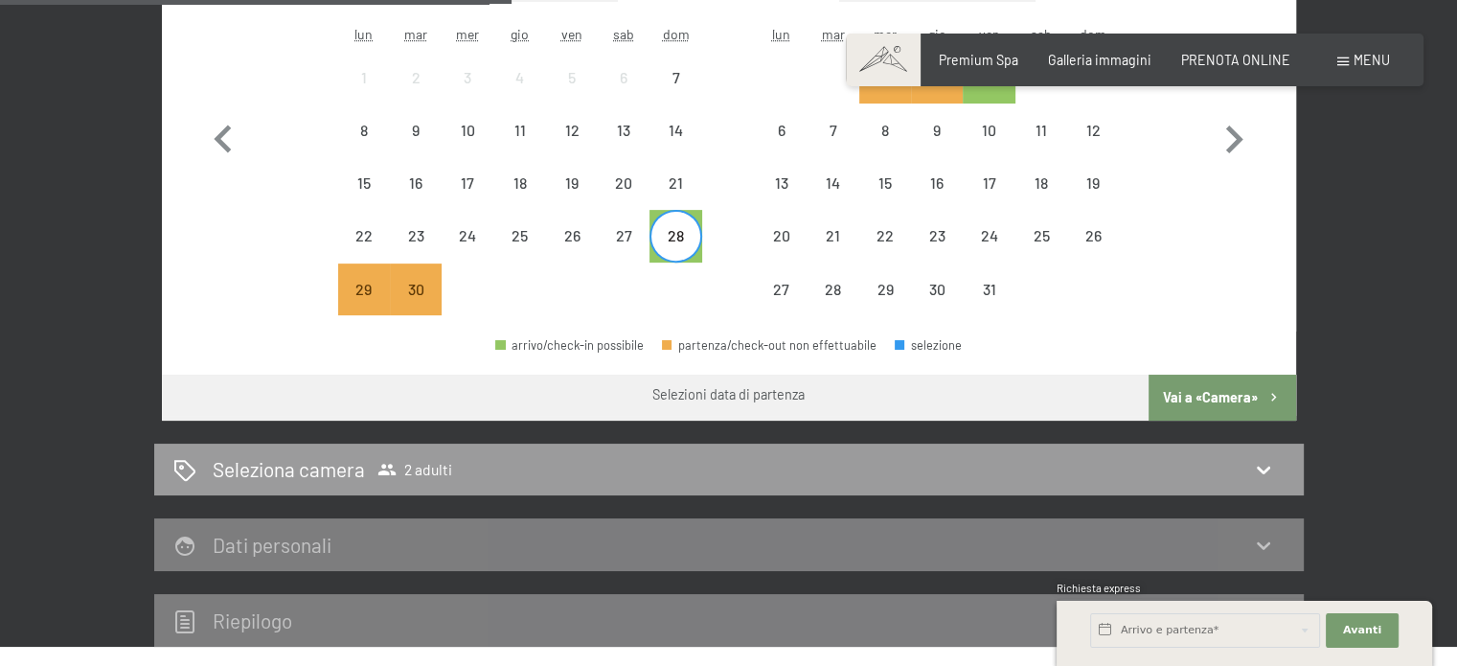
scroll to position [702, 0]
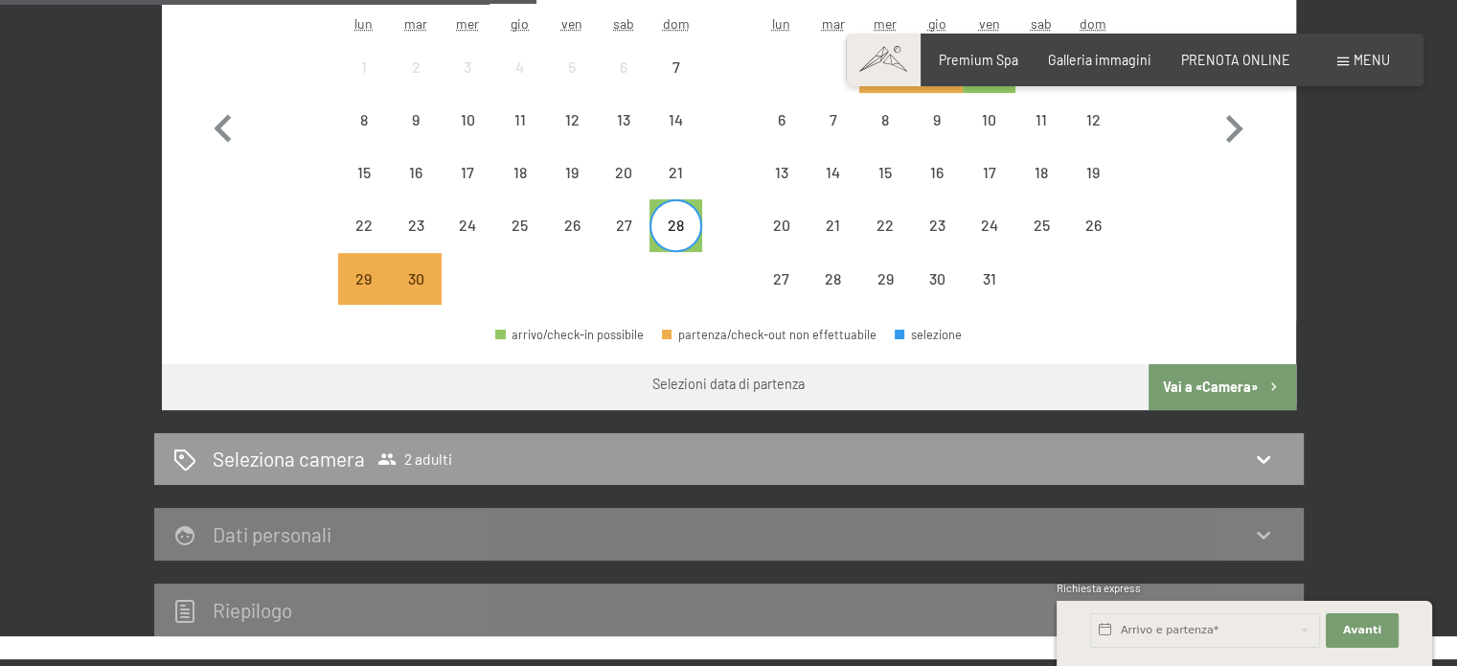
click at [1229, 388] on button "Vai a «Camera»" at bounding box center [1221, 387] width 147 height 46
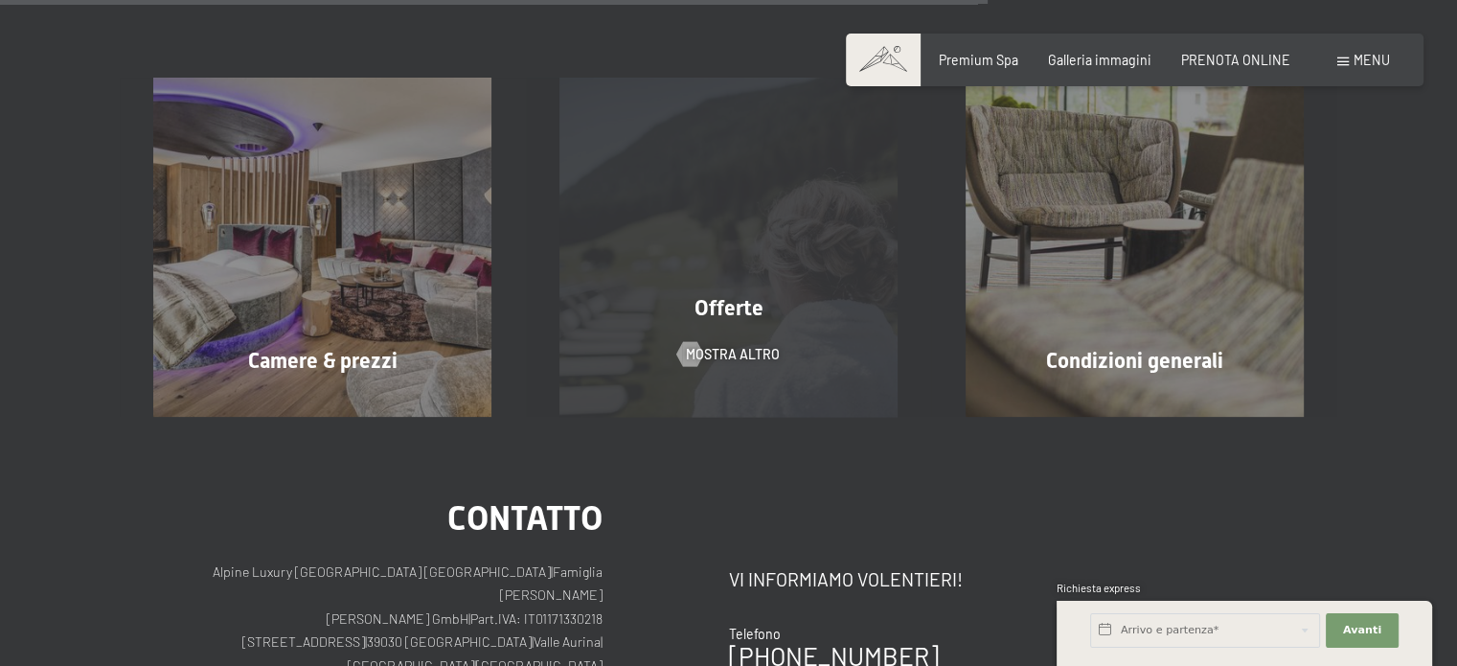
scroll to position [1181, 0]
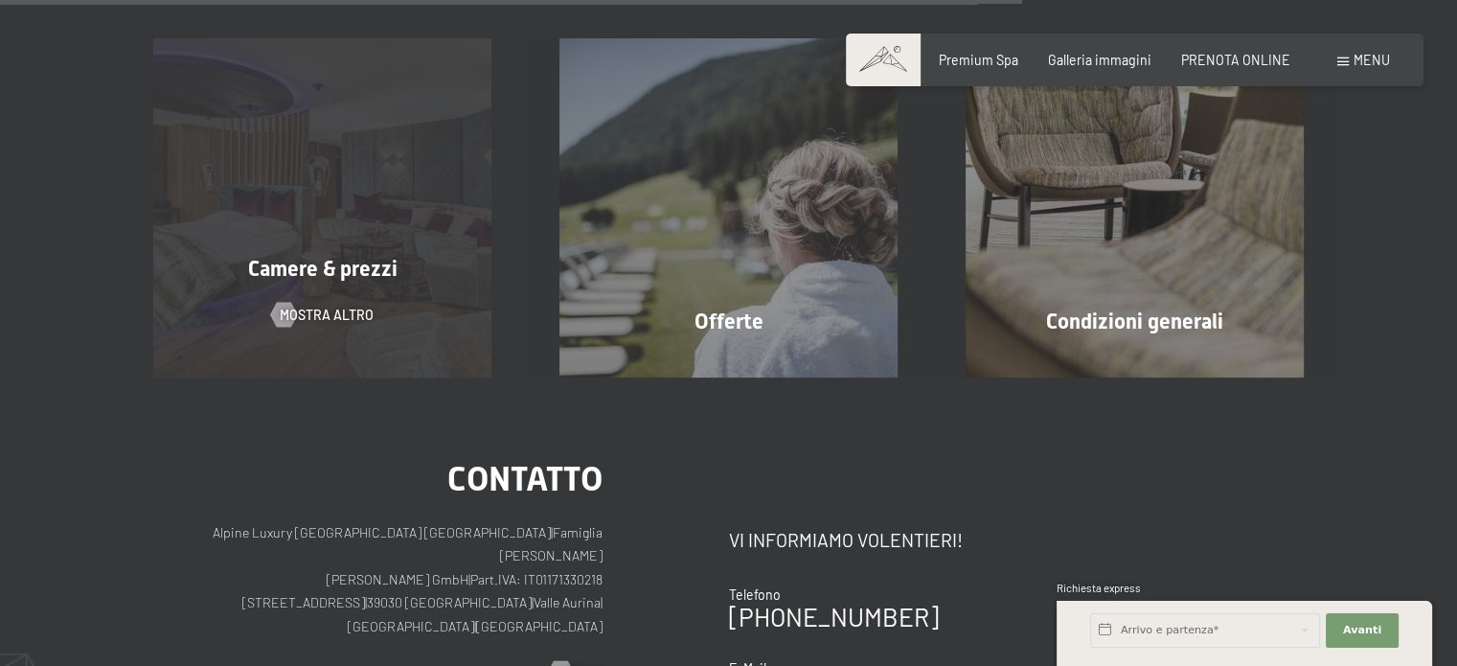
click at [358, 271] on span "Camere & prezzi" at bounding box center [322, 269] width 149 height 24
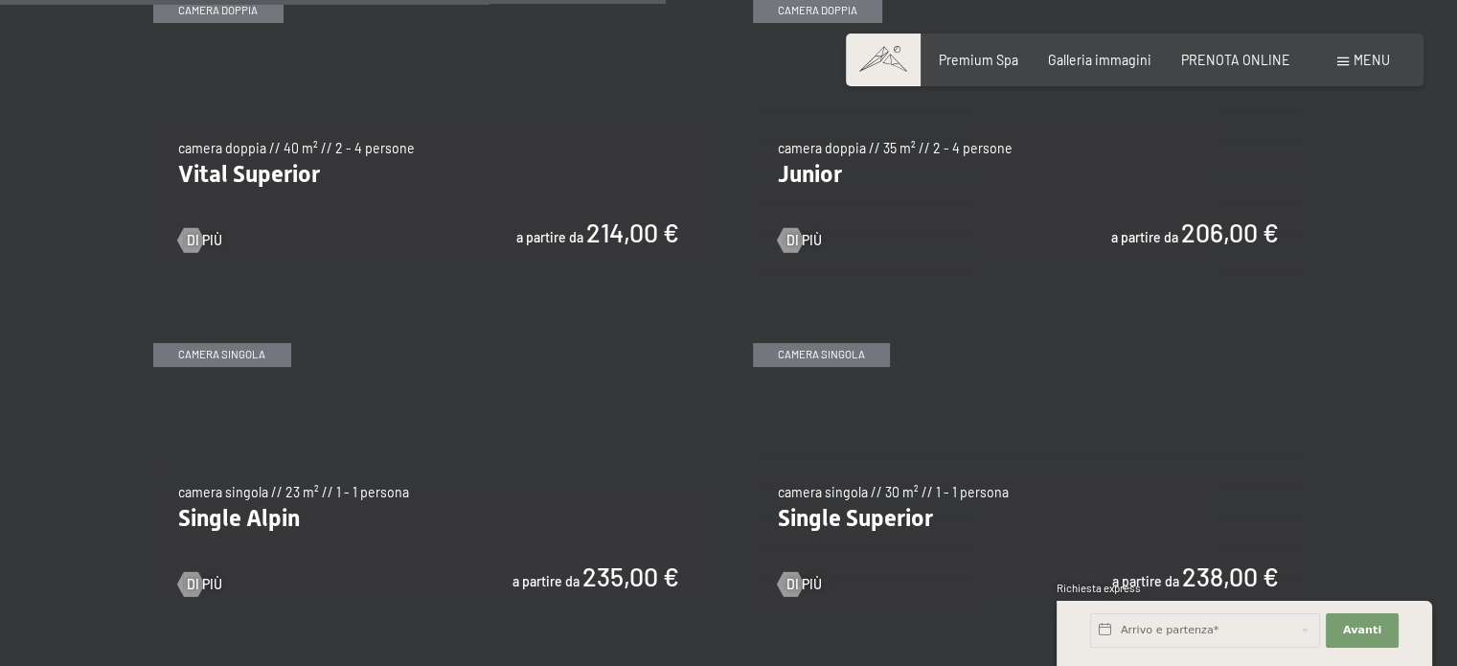
scroll to position [2490, 0]
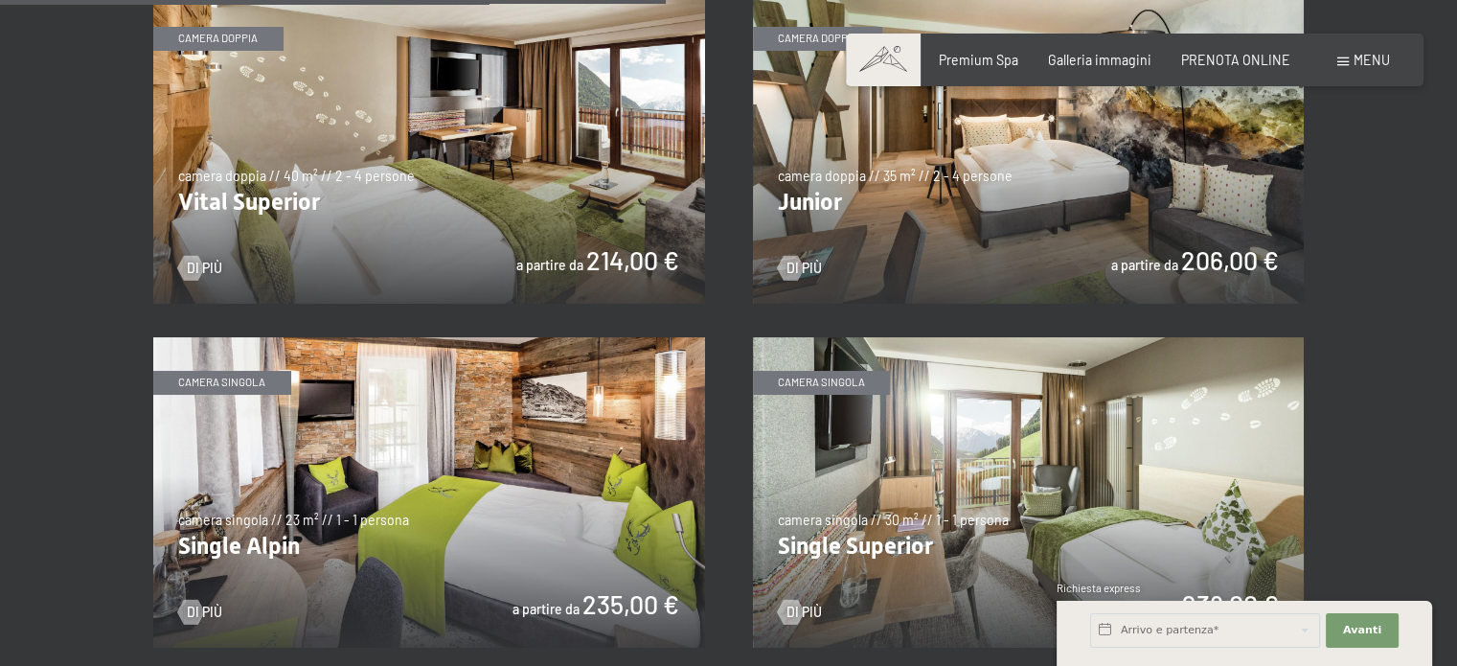
click at [1185, 264] on img at bounding box center [1029, 148] width 552 height 310
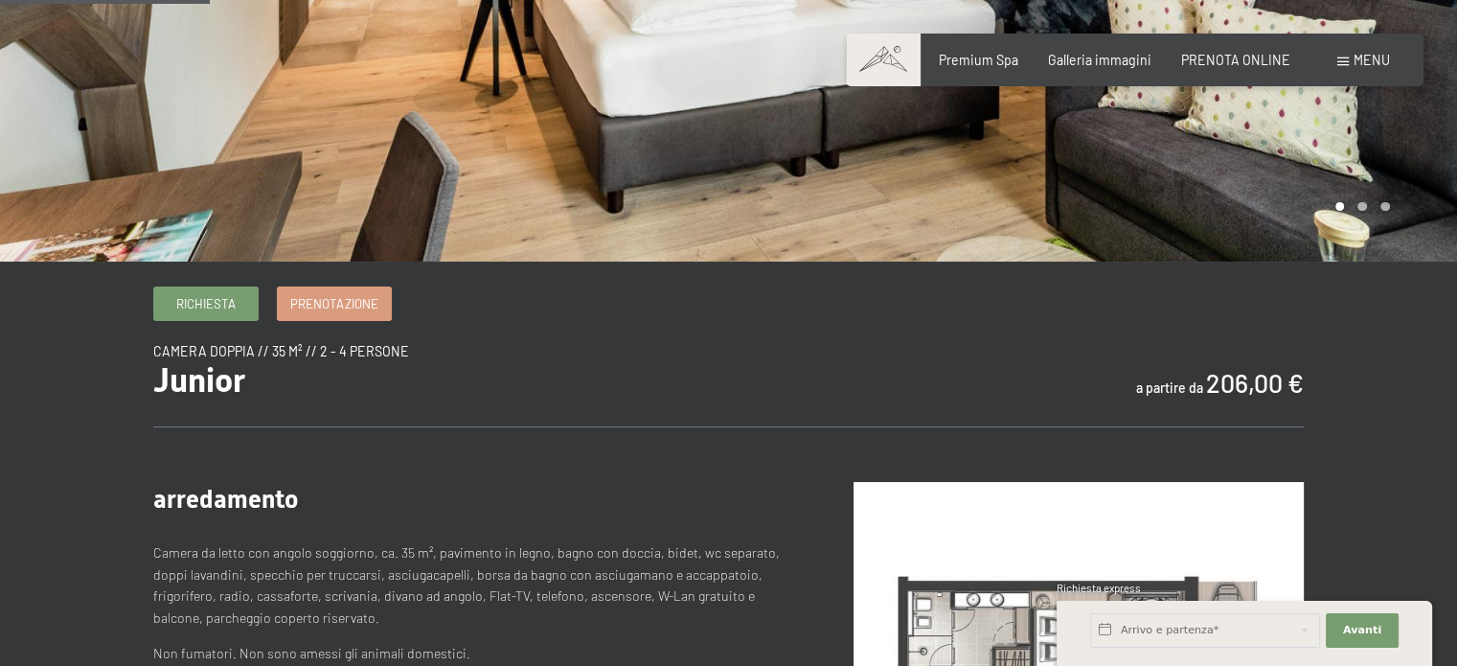
scroll to position [383, 0]
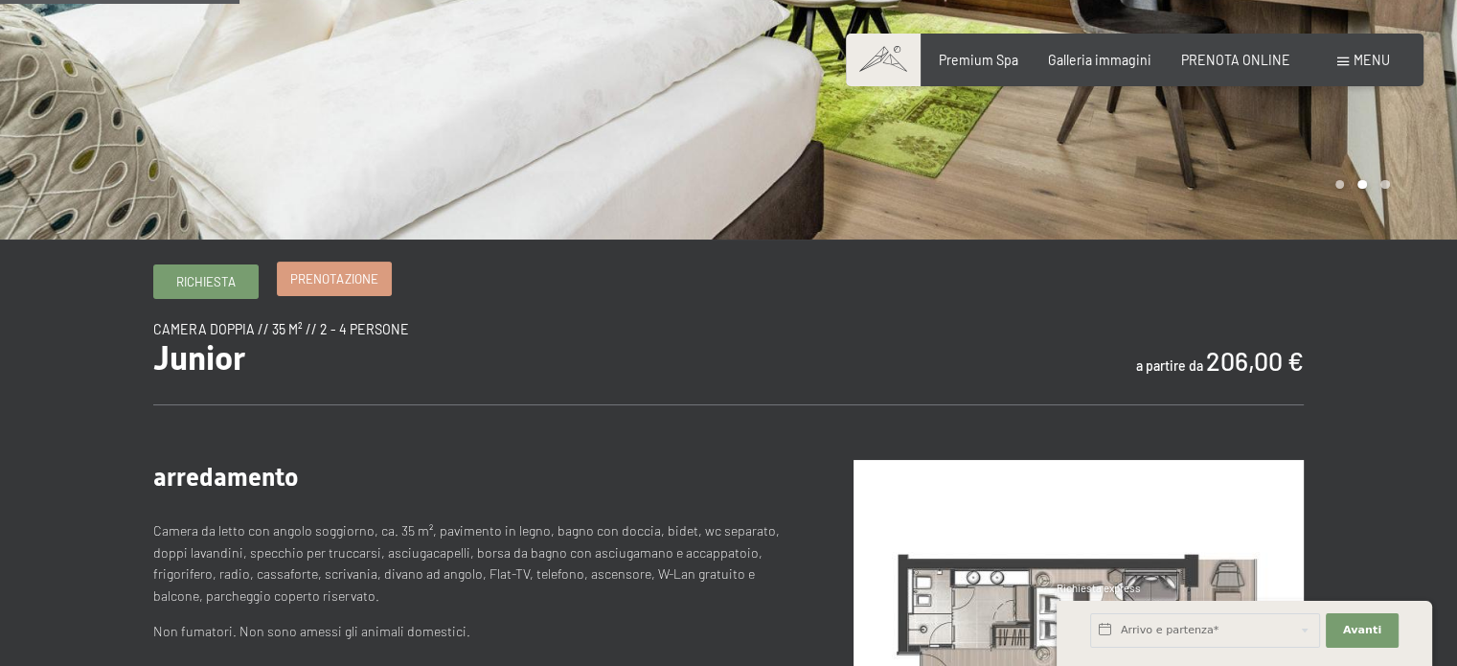
click at [337, 283] on span "Prenotazione" at bounding box center [333, 278] width 87 height 17
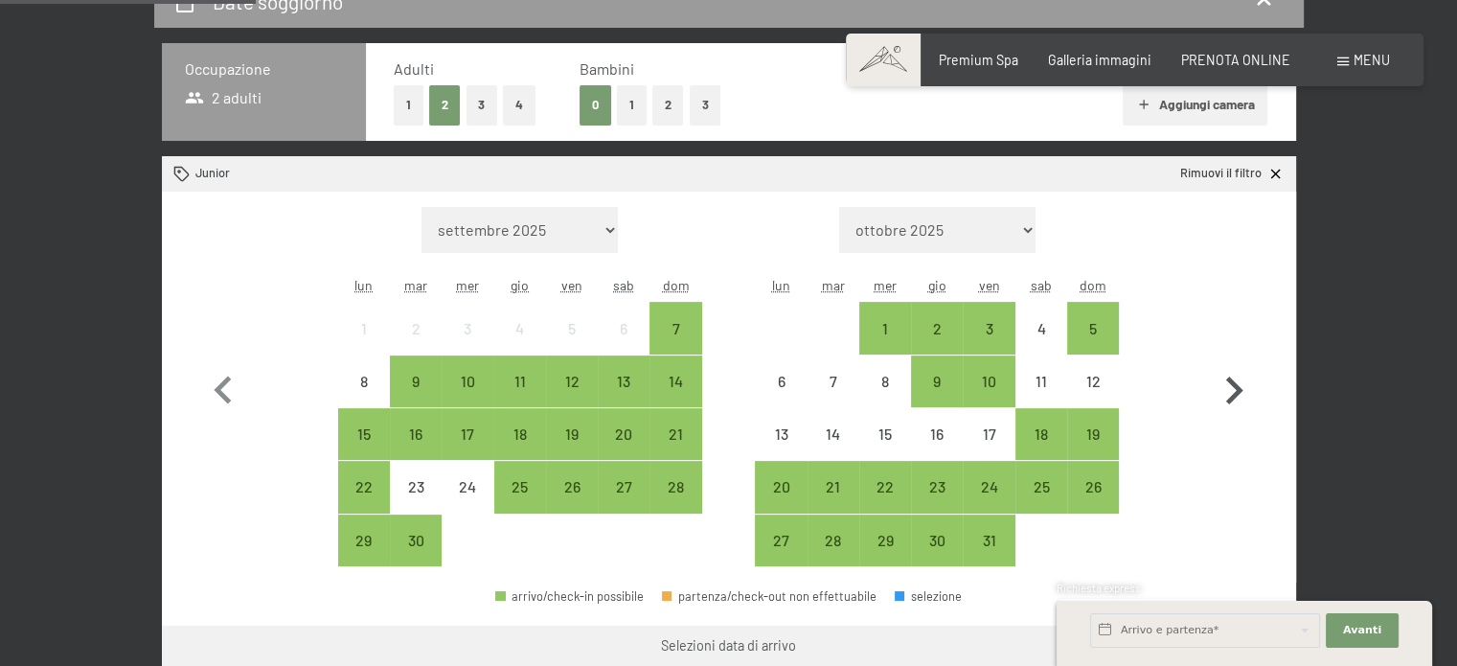
scroll to position [479, 0]
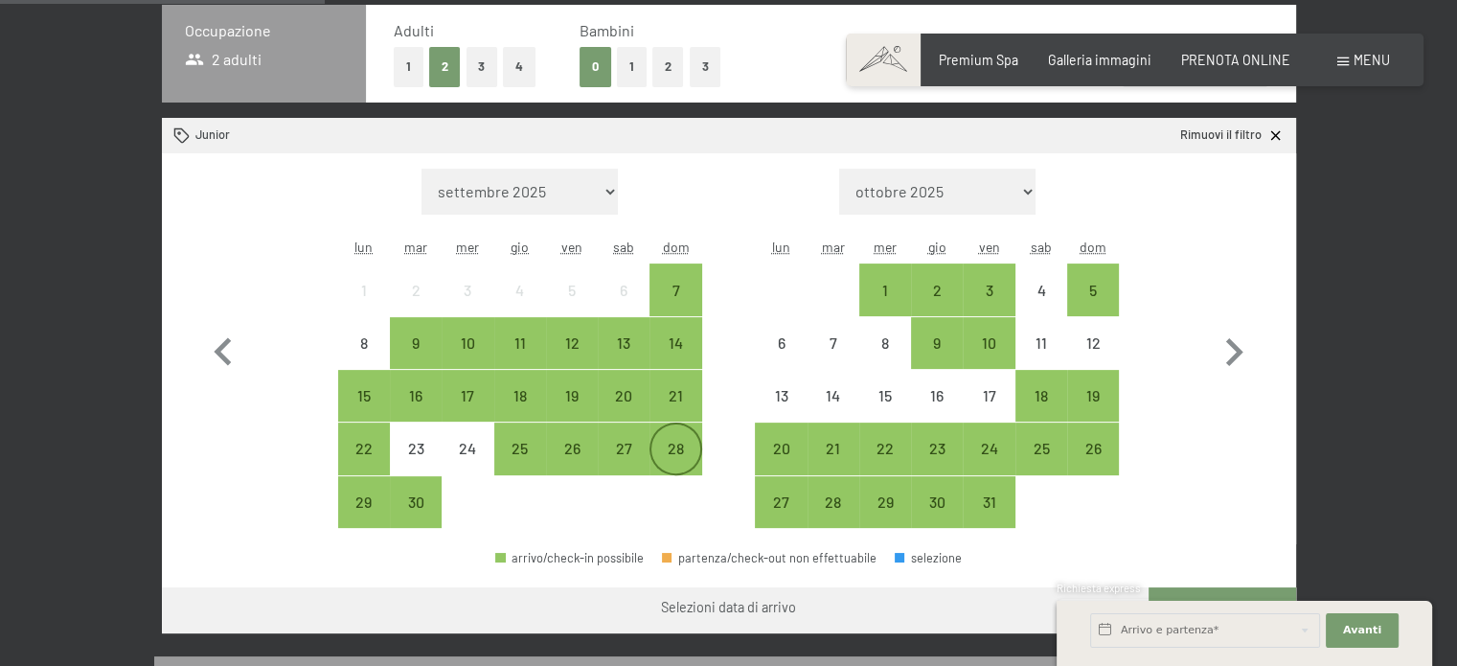
click at [678, 448] on div "28" at bounding box center [675, 465] width 48 height 48
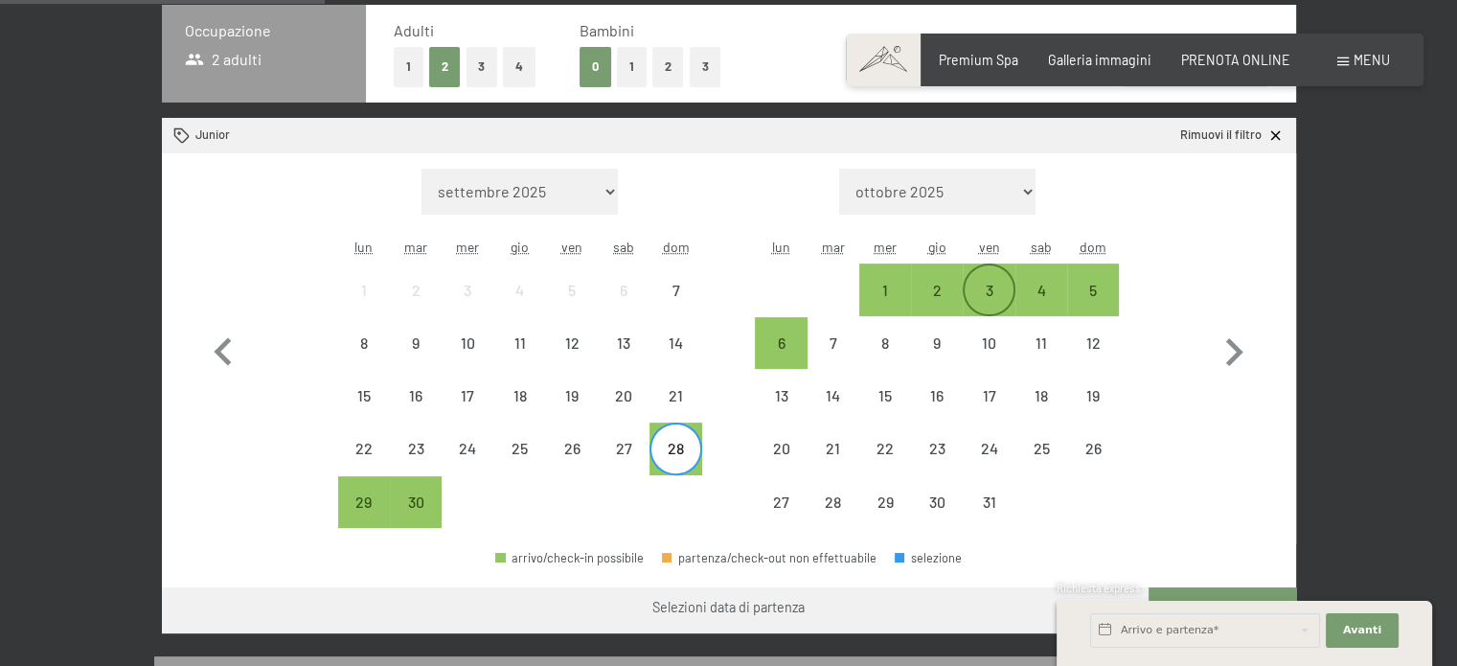
click at [989, 290] on div "3" at bounding box center [989, 307] width 48 height 48
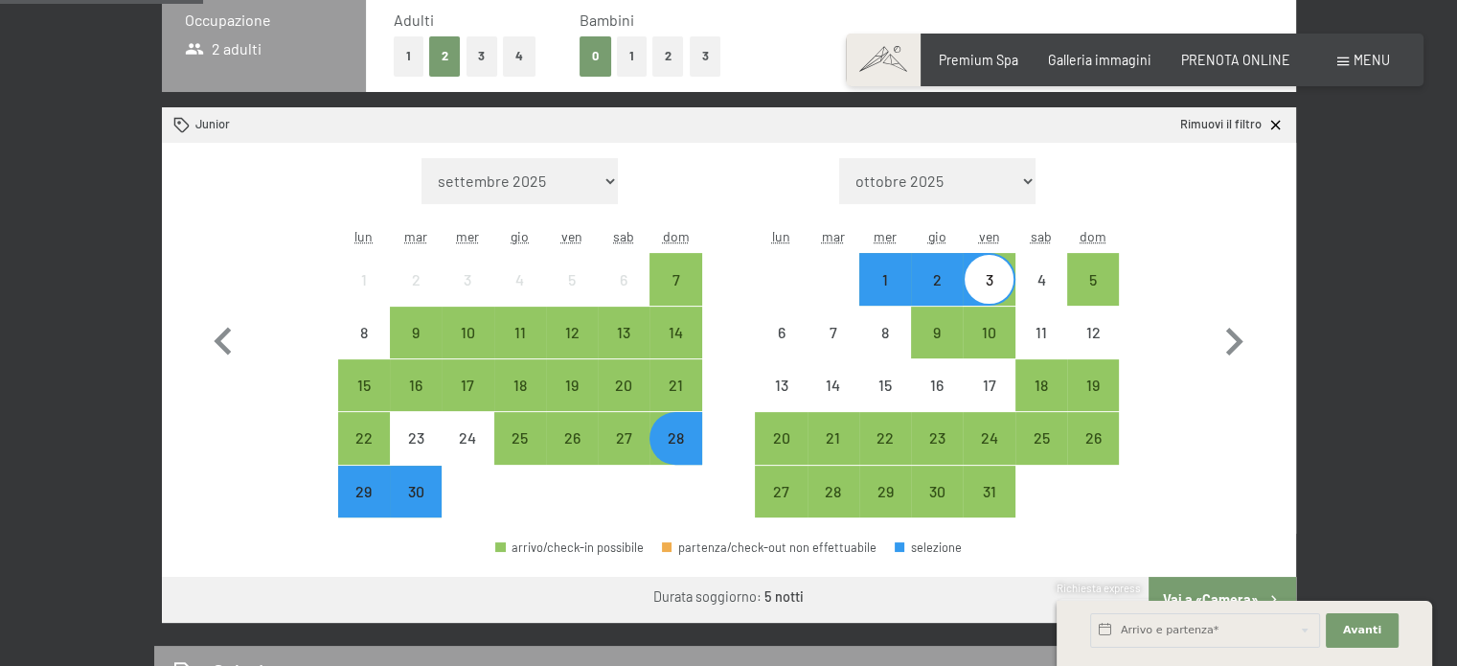
scroll to position [383, 0]
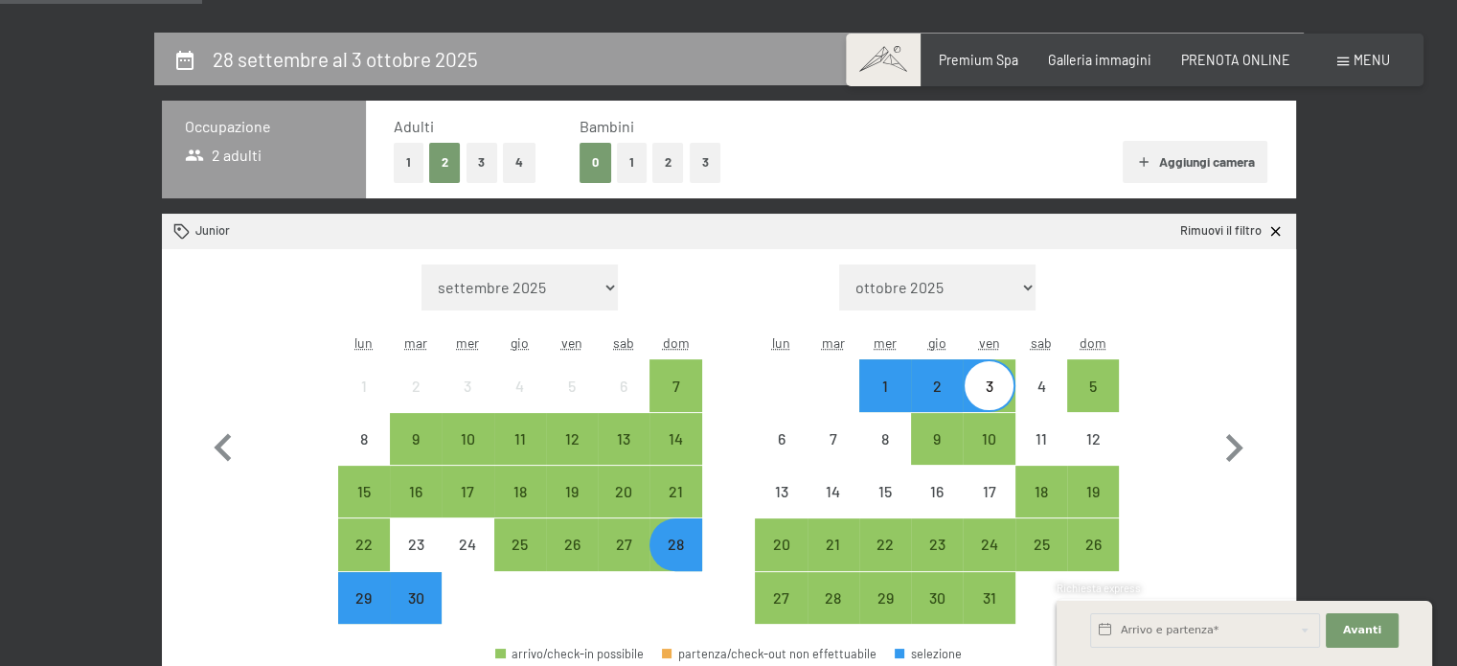
click at [678, 546] on div "28" at bounding box center [675, 560] width 48 height 48
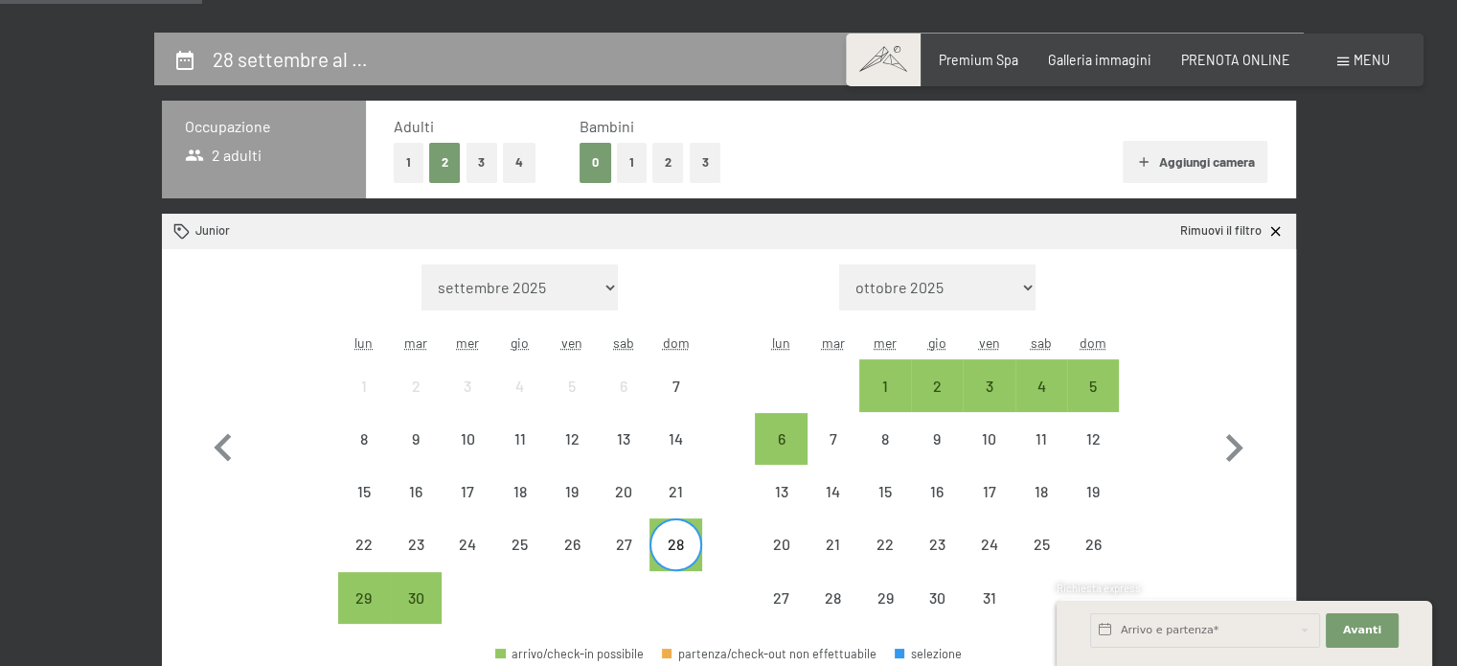
click at [678, 547] on div "28" at bounding box center [675, 560] width 48 height 48
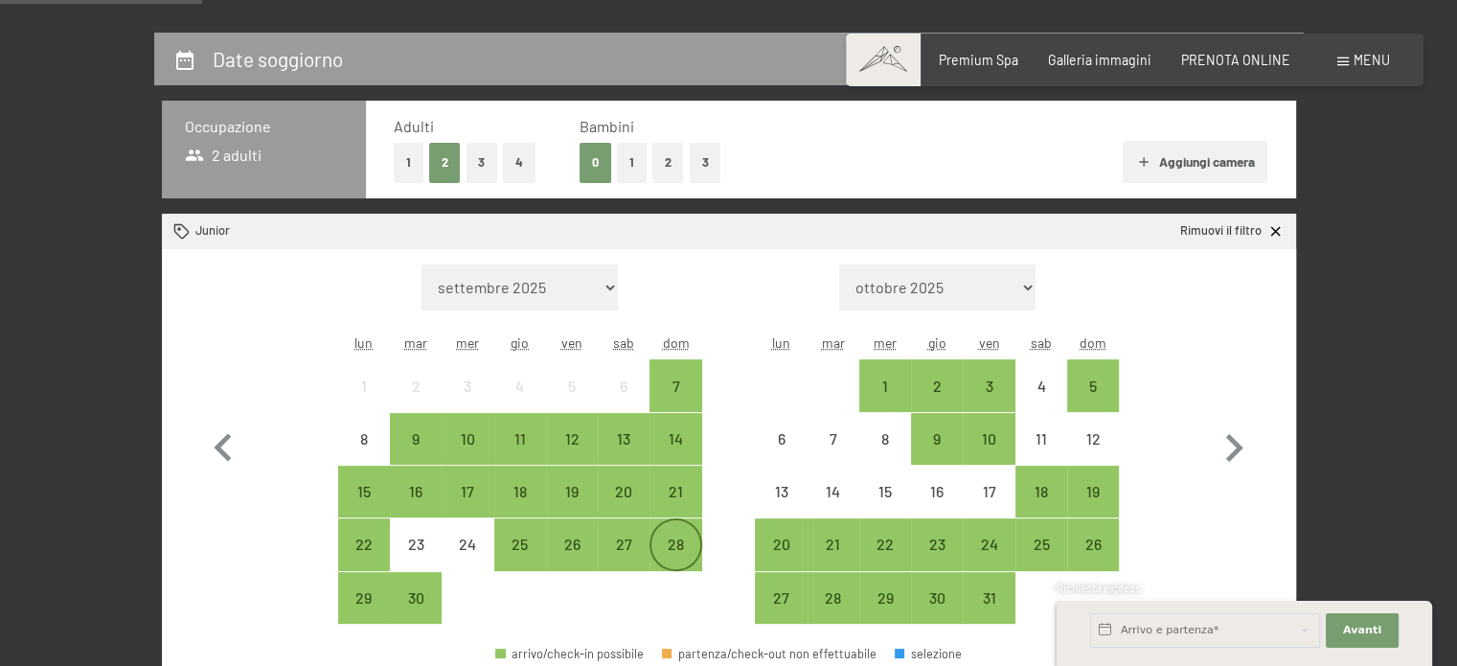
click at [678, 547] on div "28" at bounding box center [675, 560] width 48 height 48
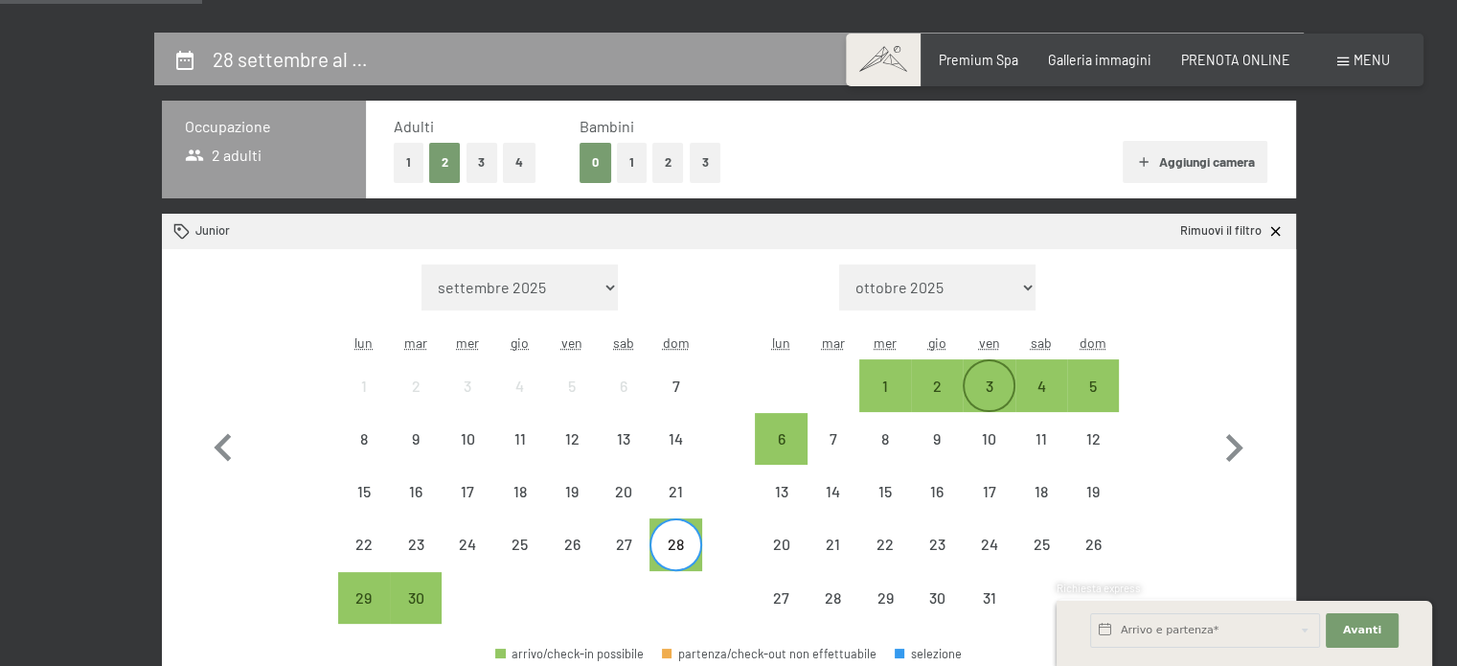
click at [983, 386] on div "3" at bounding box center [989, 402] width 48 height 48
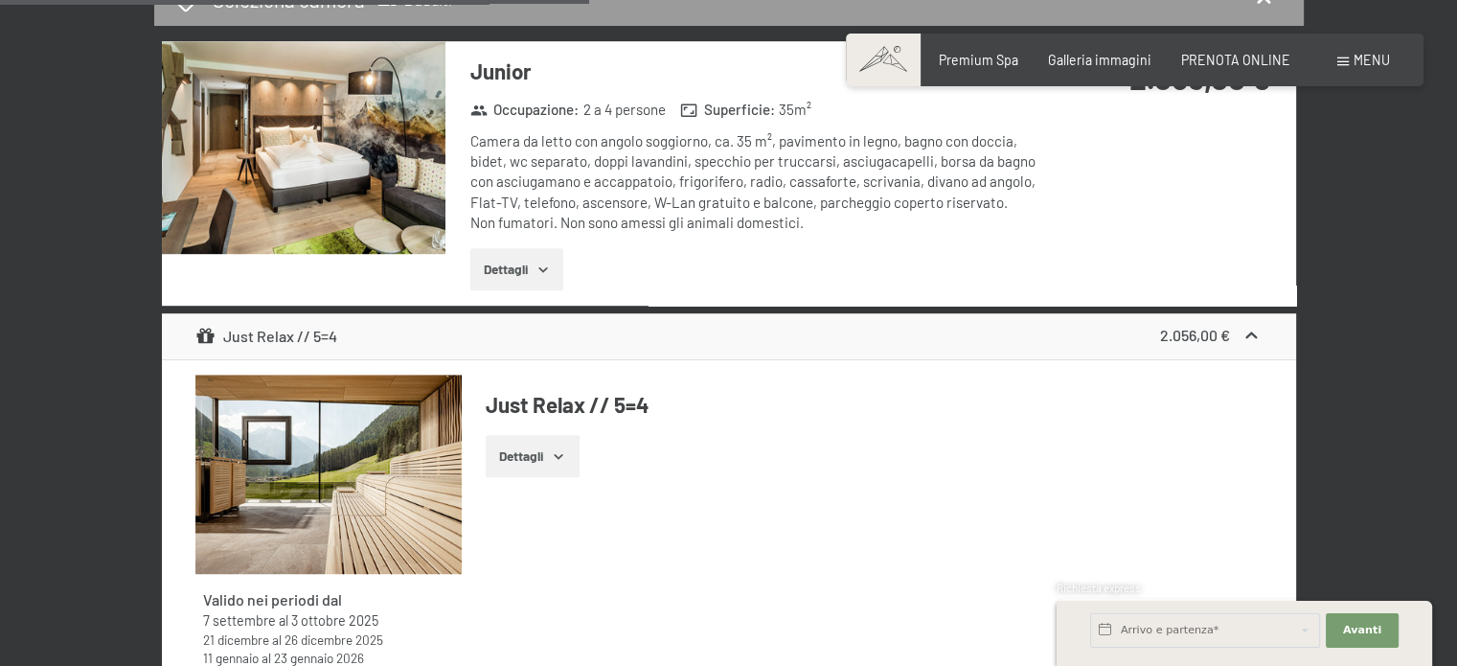
scroll to position [1149, 0]
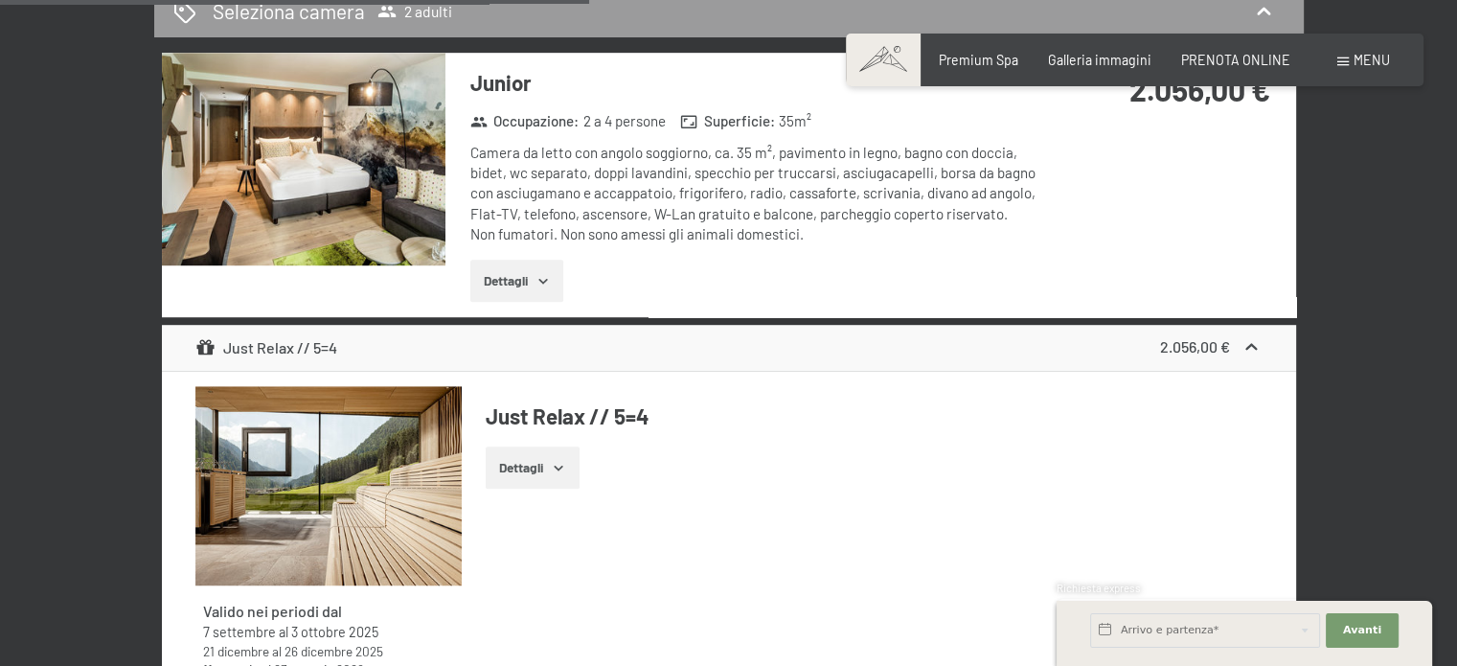
click at [556, 466] on icon "button" at bounding box center [558, 467] width 15 height 15
click at [557, 466] on icon "button" at bounding box center [558, 467] width 9 height 5
click at [558, 466] on icon "button" at bounding box center [558, 468] width 9 height 5
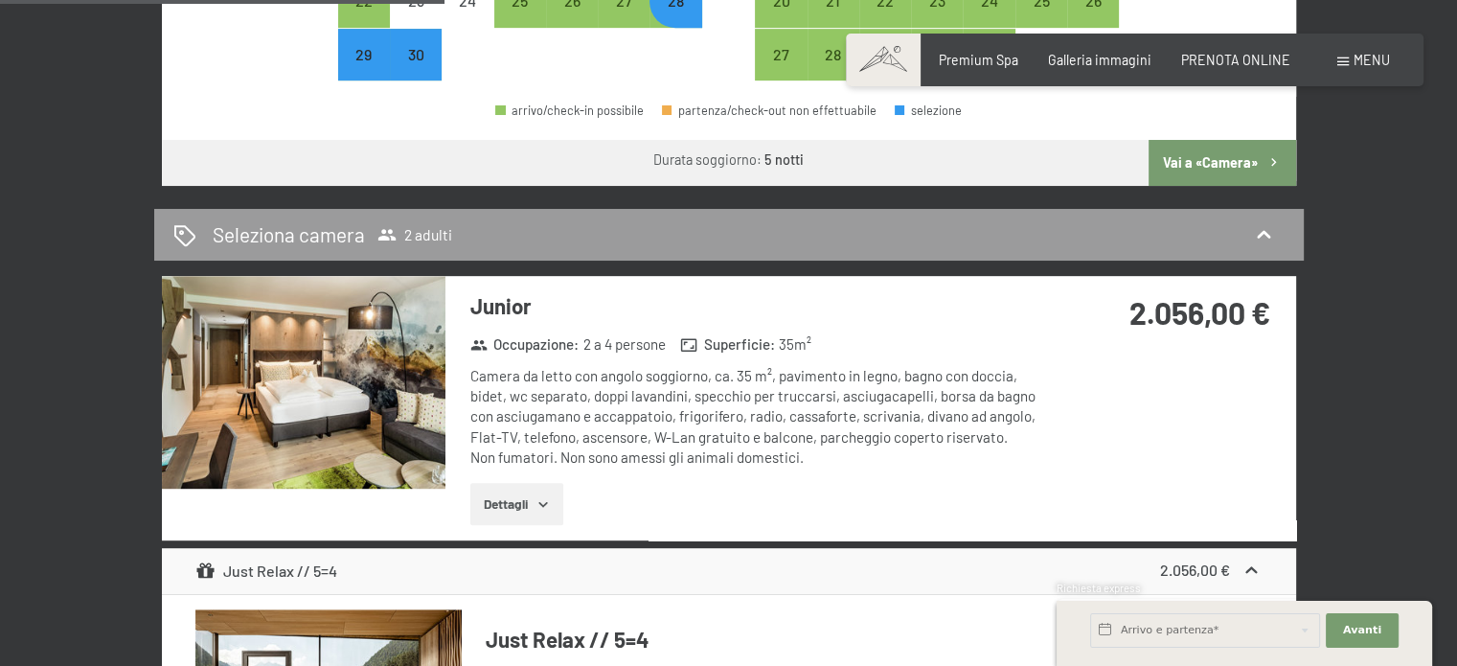
scroll to position [958, 0]
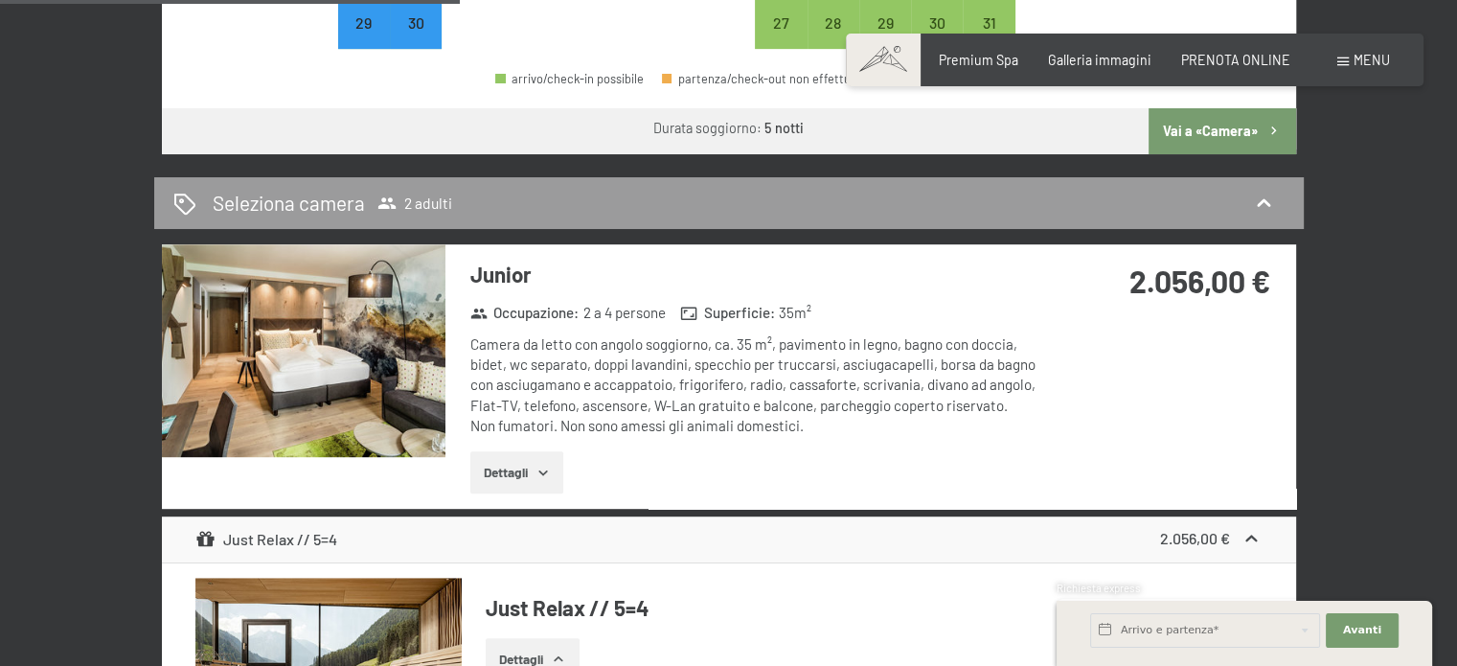
click at [556, 468] on button "Dettagli" at bounding box center [516, 472] width 93 height 42
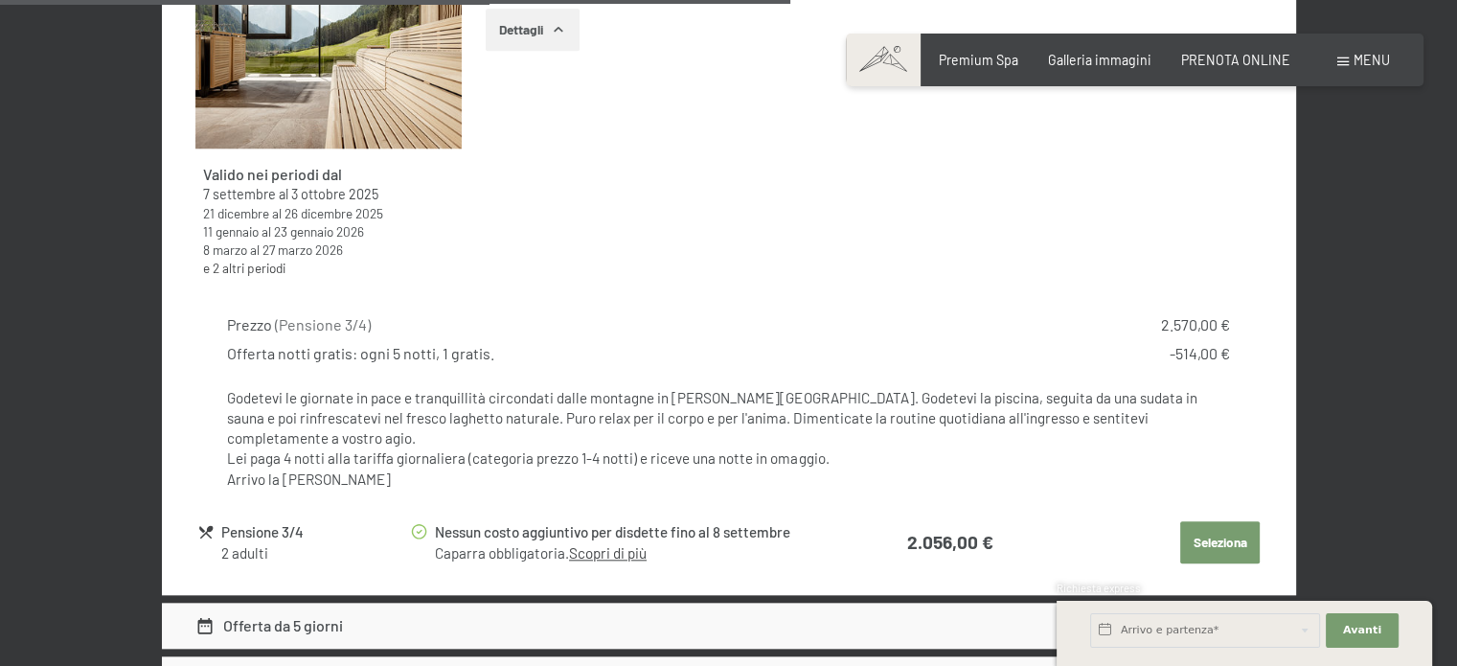
scroll to position [2011, 0]
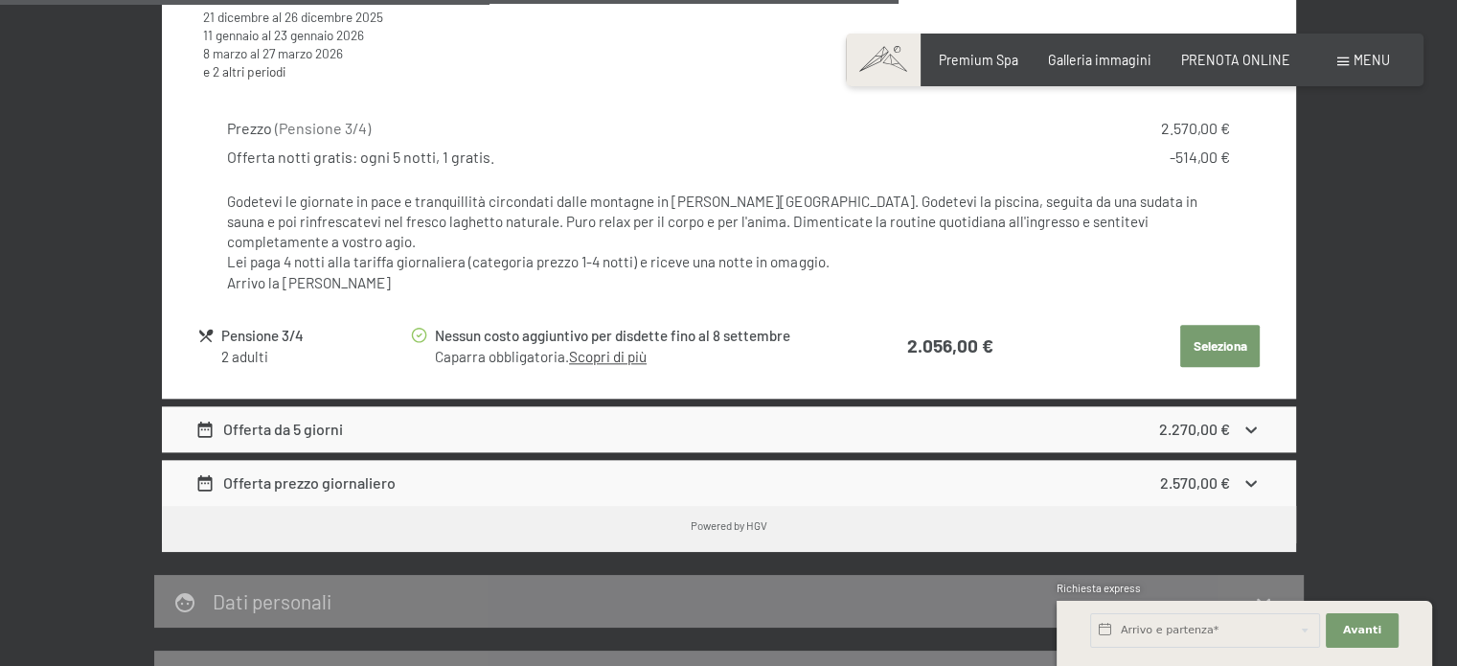
click at [1216, 325] on button "Seleziona" at bounding box center [1220, 346] width 80 height 42
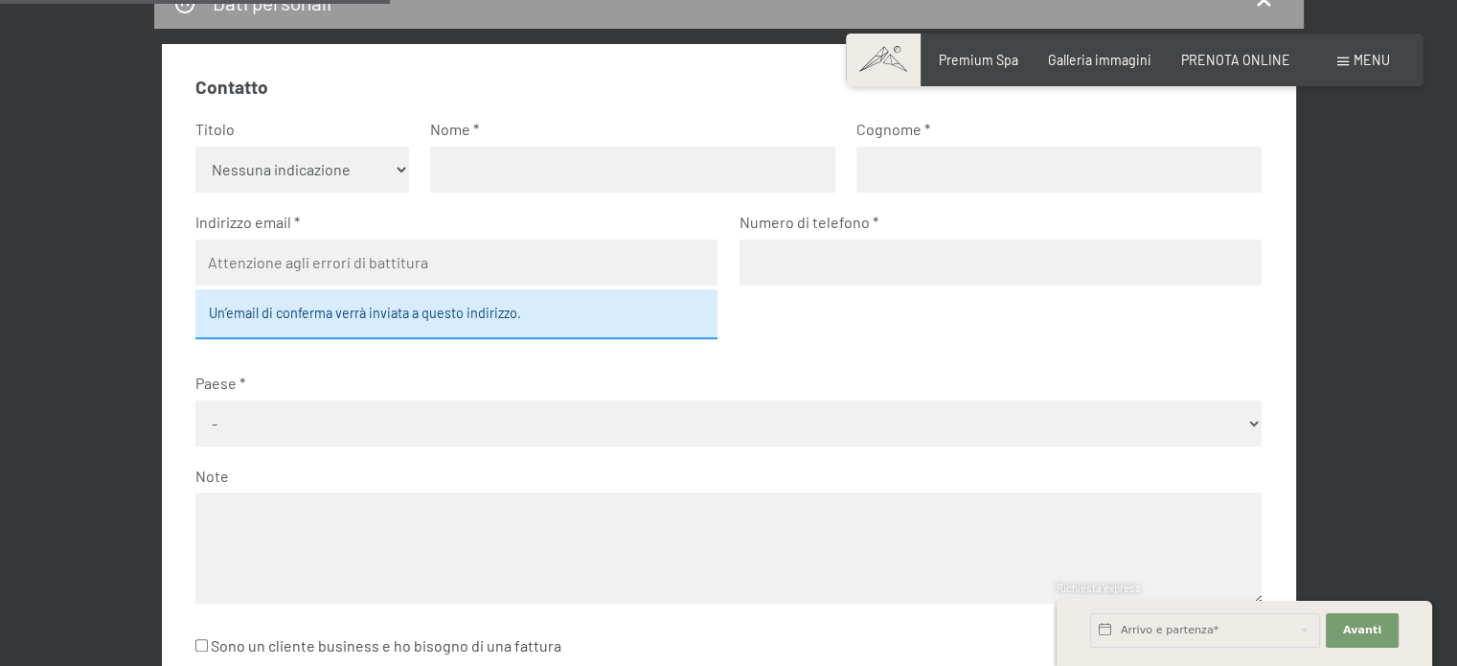
scroll to position [606, 0]
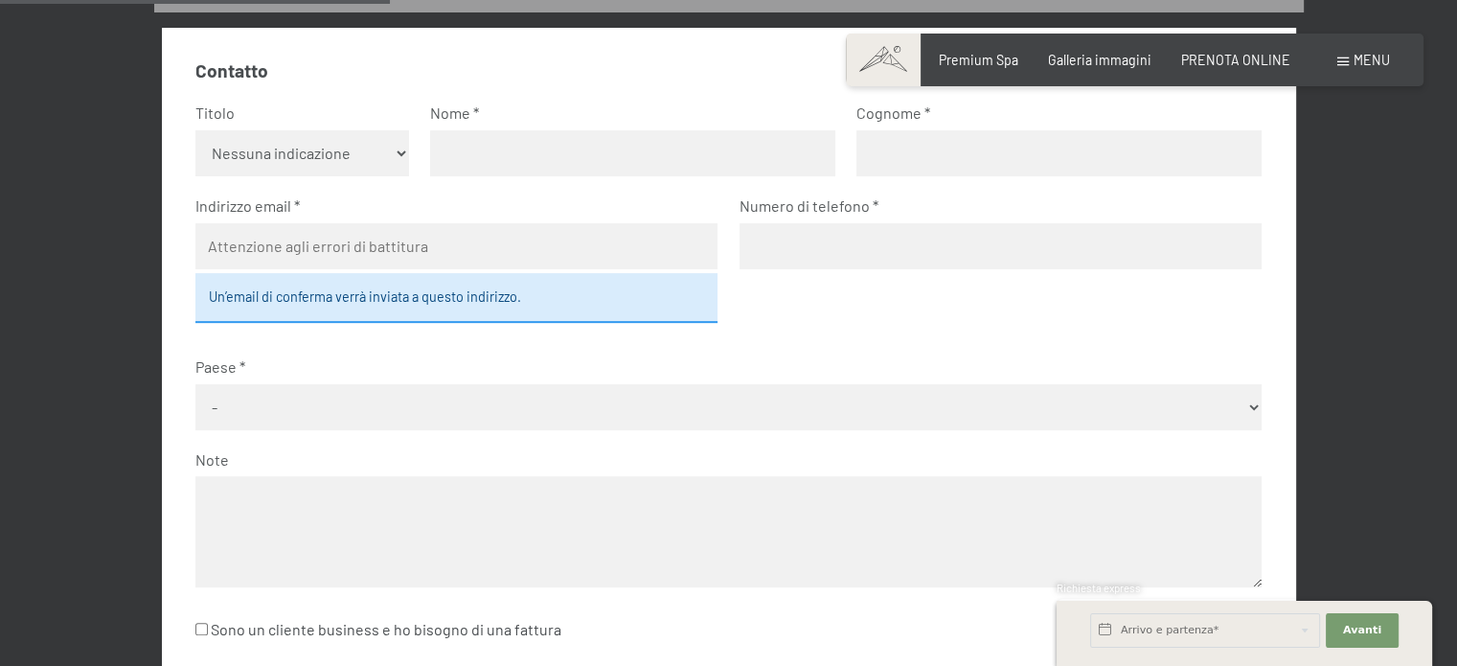
click at [307, 160] on select "Nessuna indicazione Sig.ra Sig." at bounding box center [302, 153] width 214 height 46
select select "m"
click at [195, 130] on select "Nessuna indicazione Sig.ra Sig." at bounding box center [302, 153] width 214 height 46
click at [471, 155] on input "text" at bounding box center [632, 153] width 405 height 46
type input "[PERSON_NAME]"
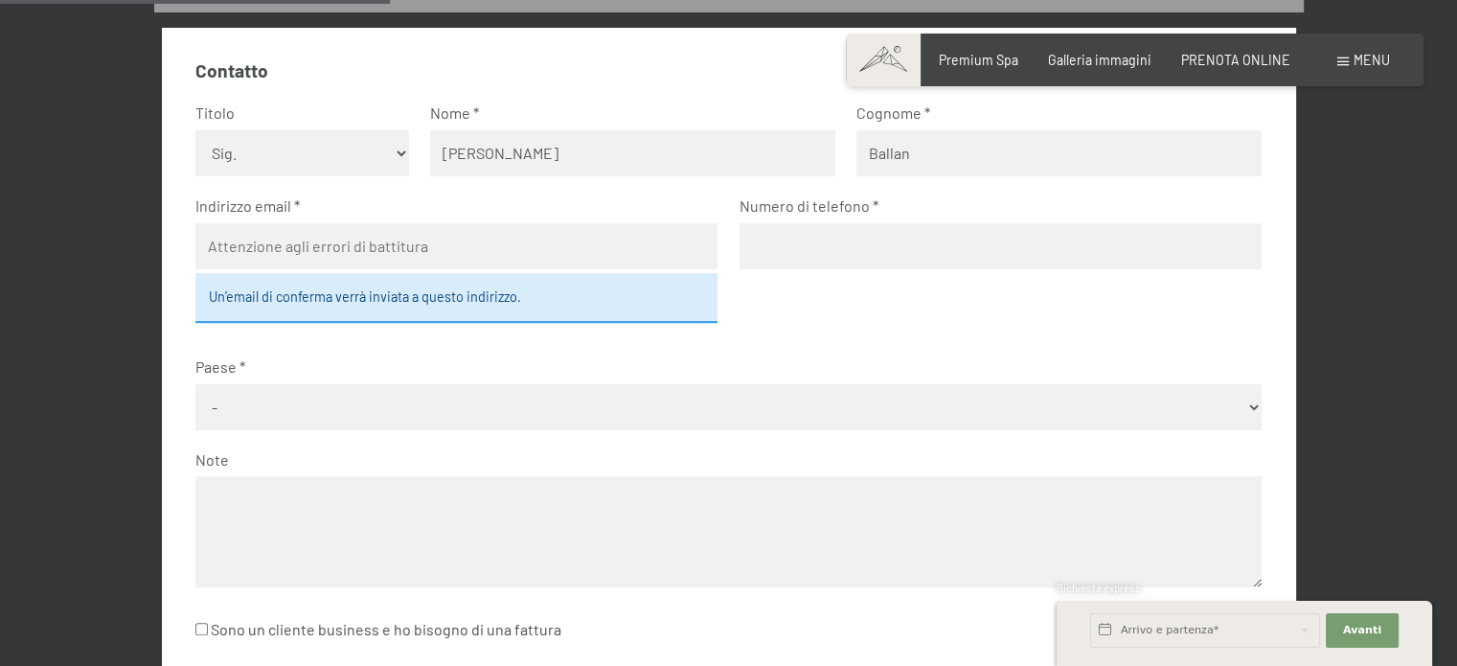
type input "Ballan"
click at [274, 243] on input "email" at bounding box center [456, 246] width 522 height 46
type input "[EMAIL_ADDRESS][DOMAIN_NAME]"
type input "3401413946"
select select "ITA"
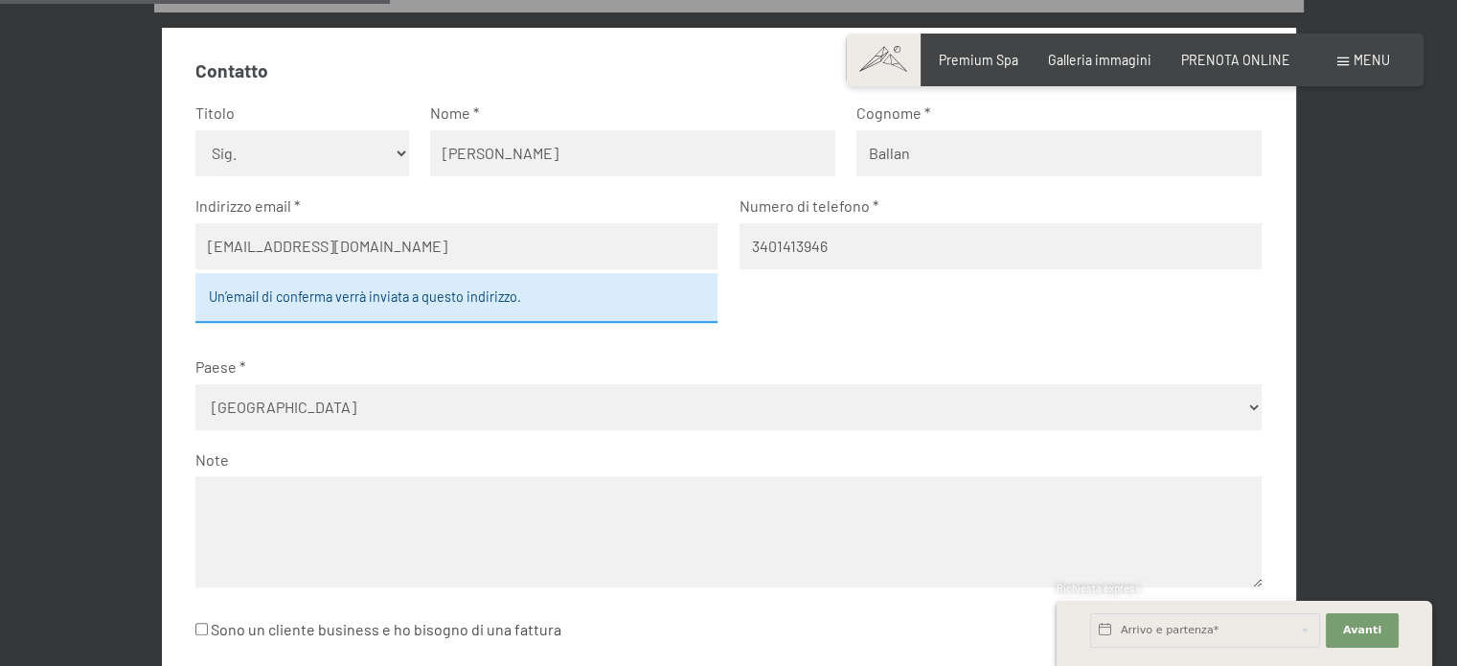
click at [348, 417] on select "- [GEOGRAPHIC_DATA] [GEOGRAPHIC_DATA] [GEOGRAPHIC_DATA] [GEOGRAPHIC_DATA] [GEOG…" at bounding box center [728, 407] width 1066 height 46
click at [346, 489] on textarea at bounding box center [728, 531] width 1066 height 110
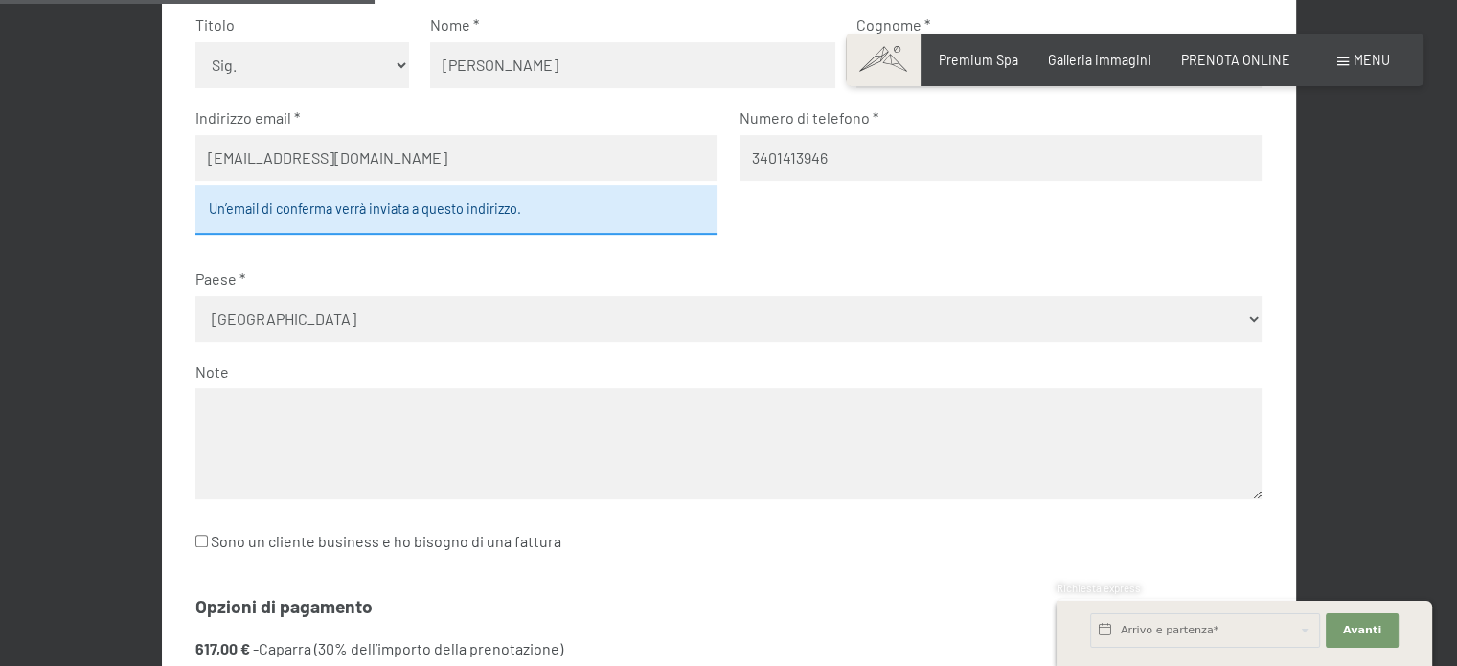
scroll to position [702, 0]
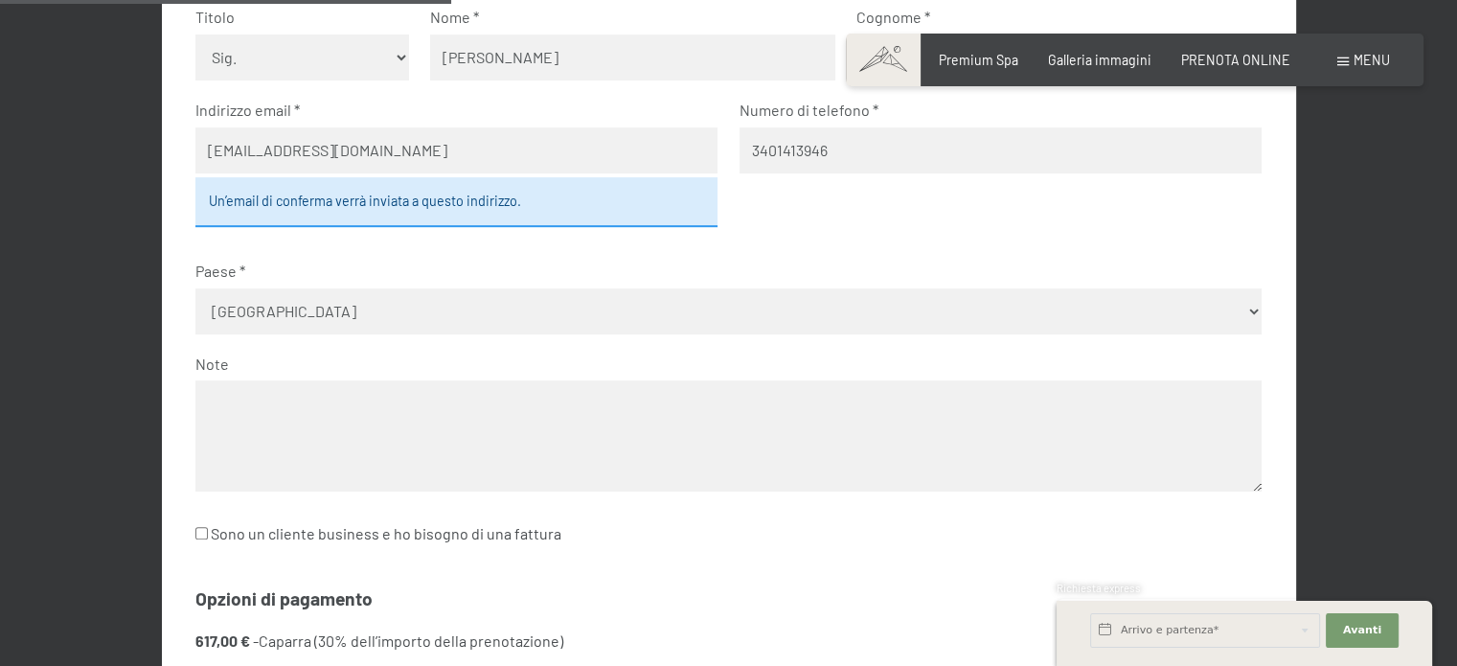
click at [274, 427] on textarea at bounding box center [728, 435] width 1066 height 110
